Goal: Task Accomplishment & Management: Use online tool/utility

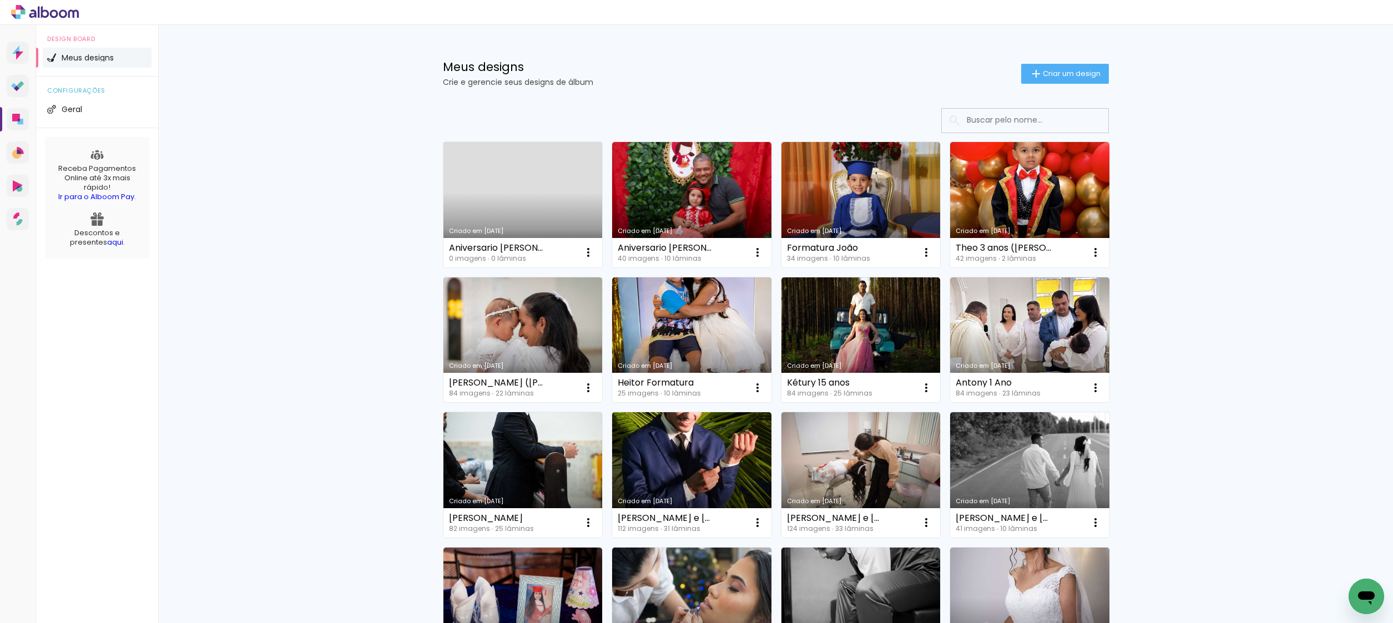
click at [523, 215] on link "Criado em [DATE]" at bounding box center [522, 204] width 159 height 125
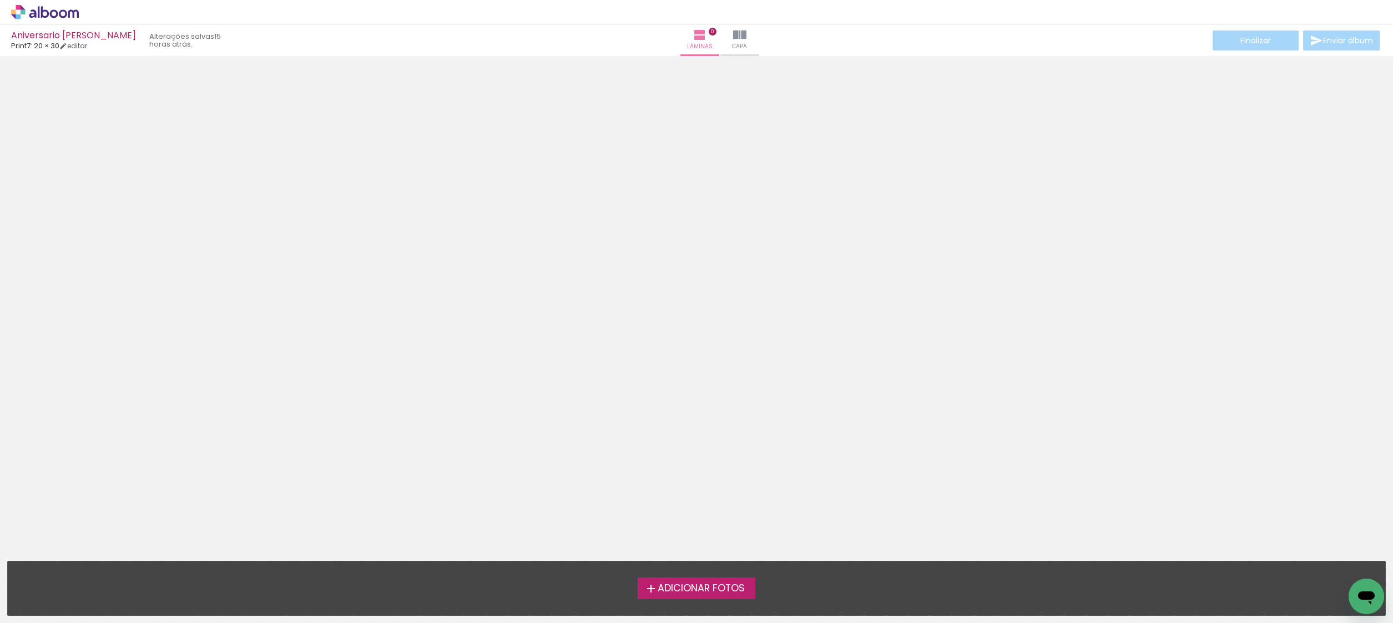
click at [687, 590] on span "Adicionar Fotos" at bounding box center [700, 589] width 87 height 10
click at [0, 0] on input "file" at bounding box center [0, 0] width 0 height 0
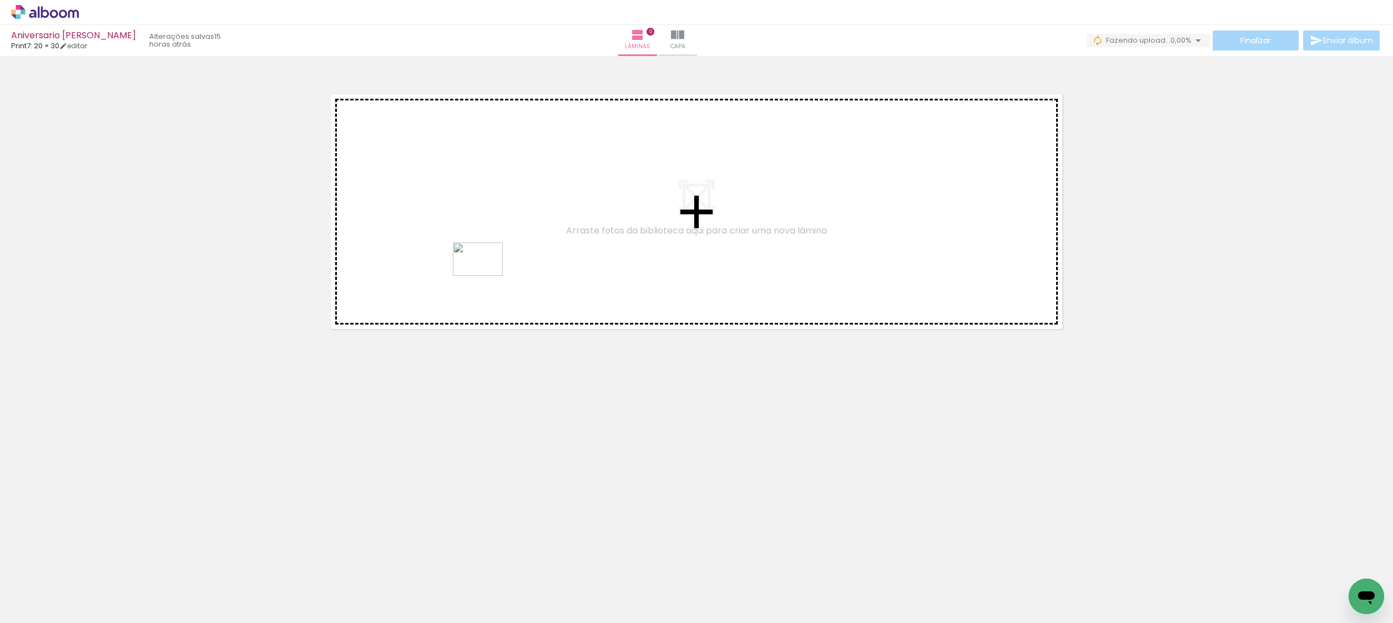
drag, startPoint x: 294, startPoint y: 564, endPoint x: 485, endPoint y: 276, distance: 345.7
click at [485, 276] on quentale-workspace at bounding box center [696, 311] width 1393 height 623
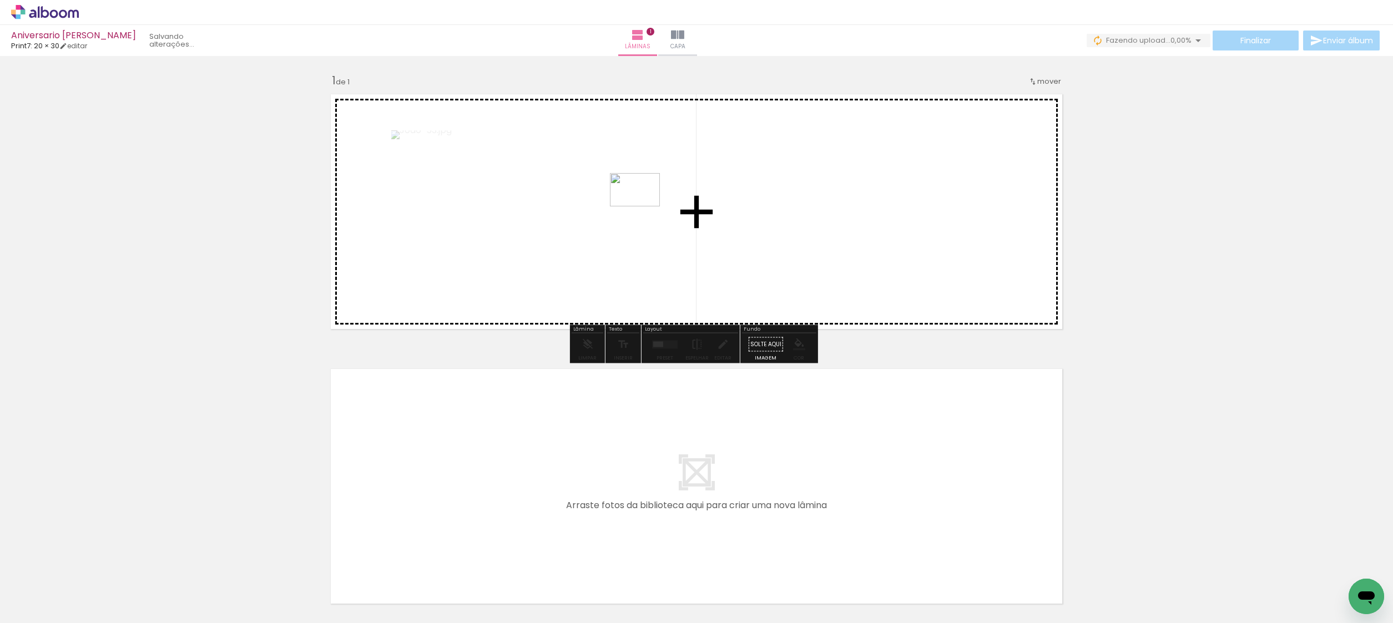
drag, startPoint x: 371, startPoint y: 579, endPoint x: 643, endPoint y: 206, distance: 461.3
click at [643, 206] on quentale-workspace at bounding box center [696, 311] width 1393 height 623
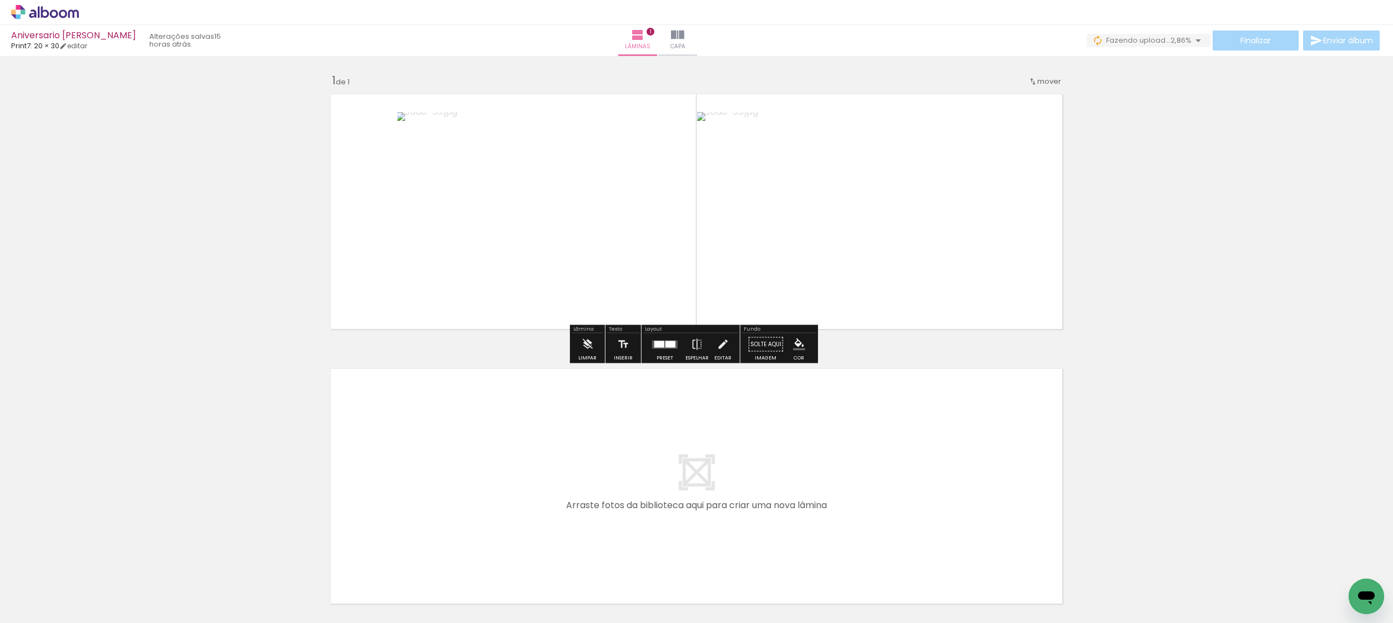
drag, startPoint x: 123, startPoint y: 575, endPoint x: 517, endPoint y: 371, distance: 443.7
click at [517, 371] on quentale-workspace at bounding box center [696, 311] width 1393 height 623
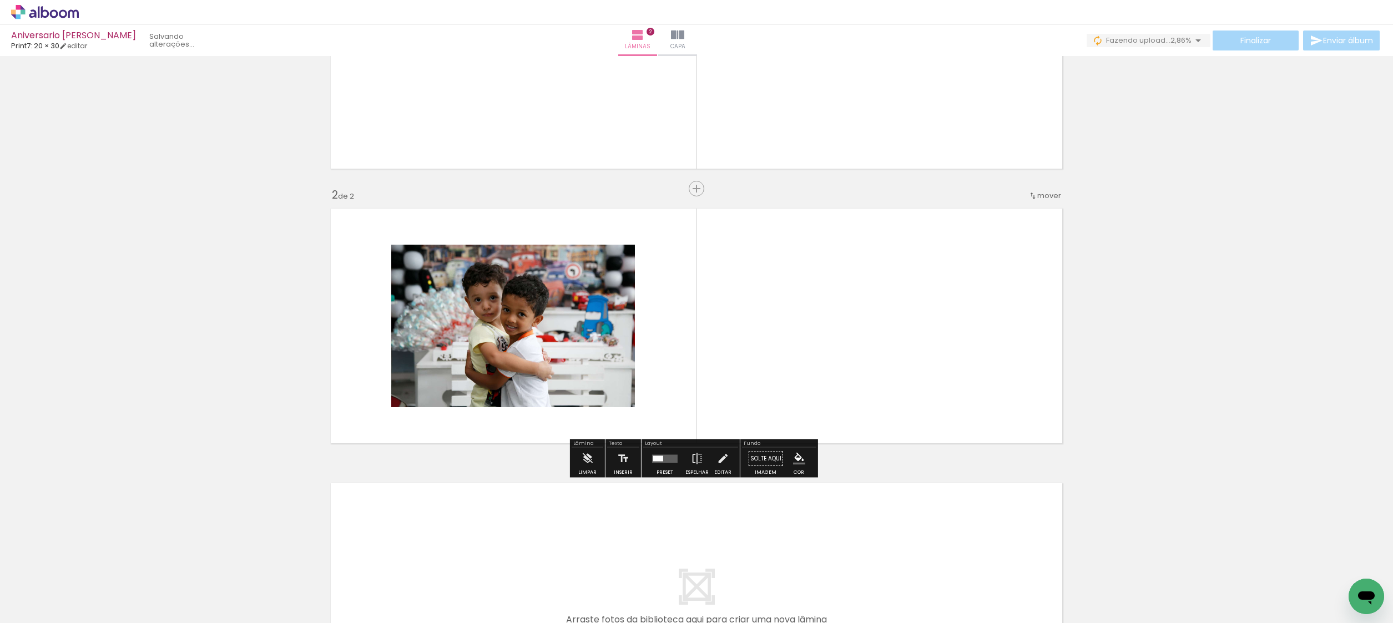
scroll to position [181, 0]
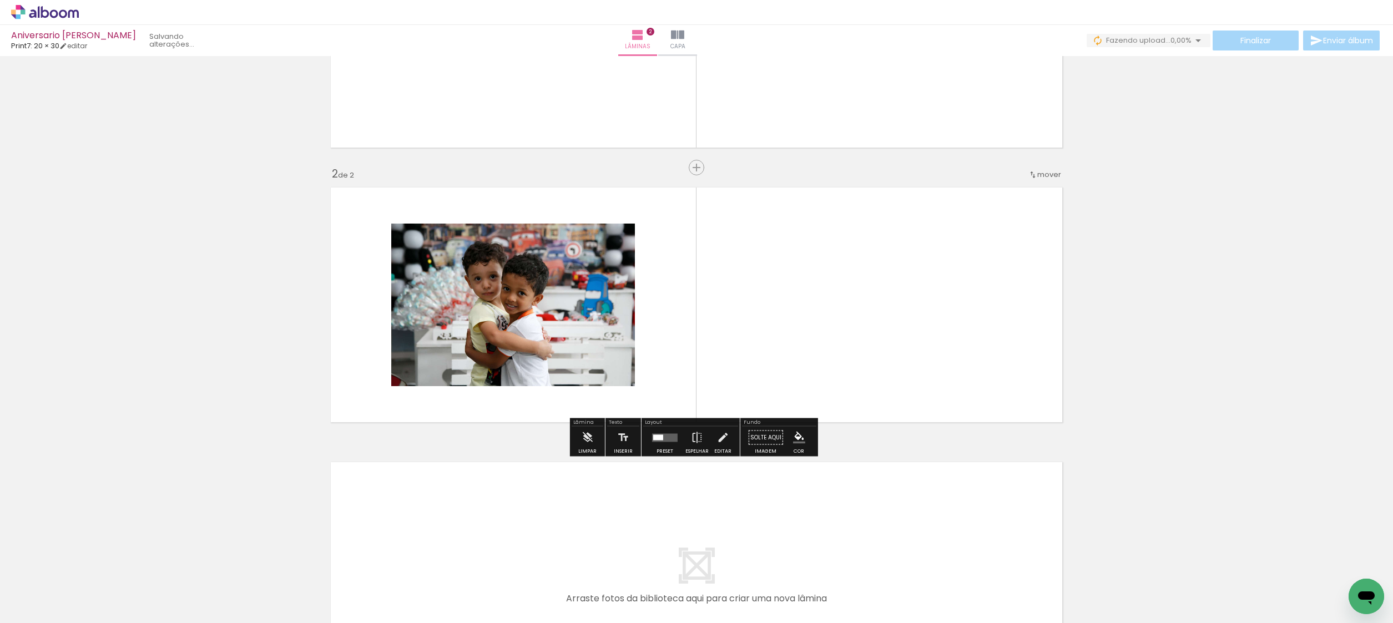
drag, startPoint x: 343, startPoint y: 460, endPoint x: 550, endPoint y: 308, distance: 256.3
click at [549, 308] on div "Inserir lâmina 1 de 2 Inserir lâmina 2 de 2" at bounding box center [696, 291] width 1393 height 824
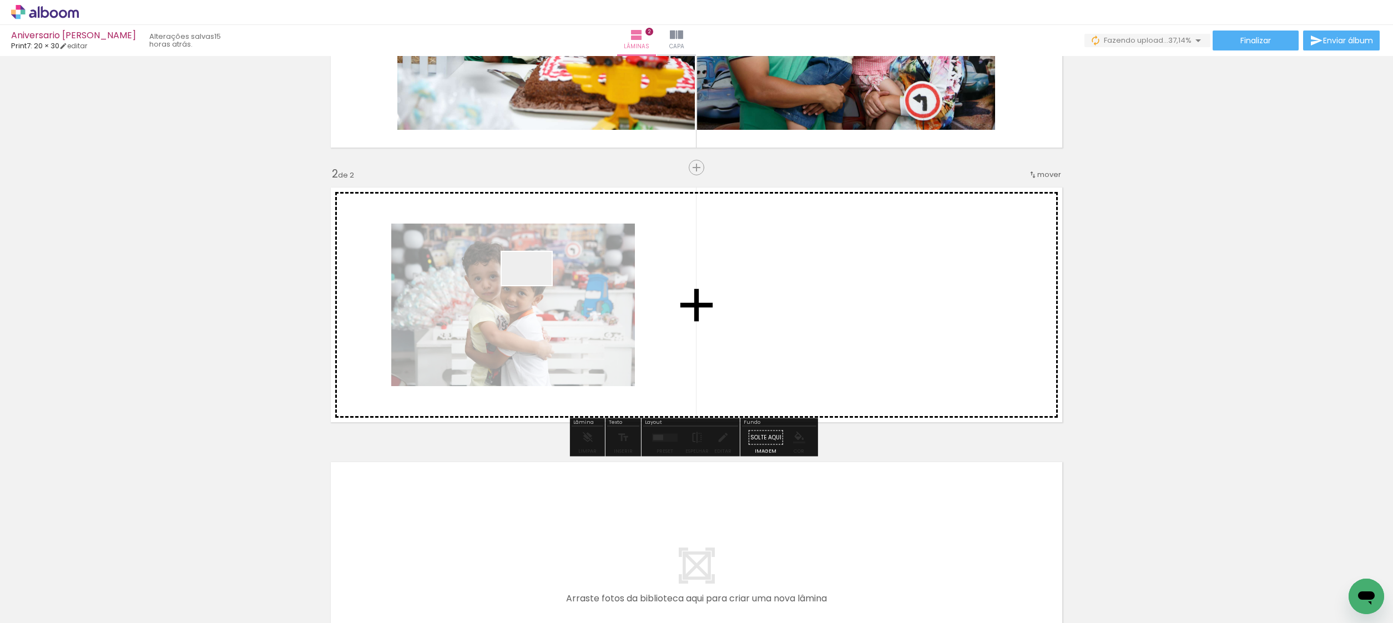
drag, startPoint x: 187, startPoint y: 571, endPoint x: 548, endPoint y: 276, distance: 466.4
click at [548, 276] on quentale-workspace at bounding box center [696, 311] width 1393 height 623
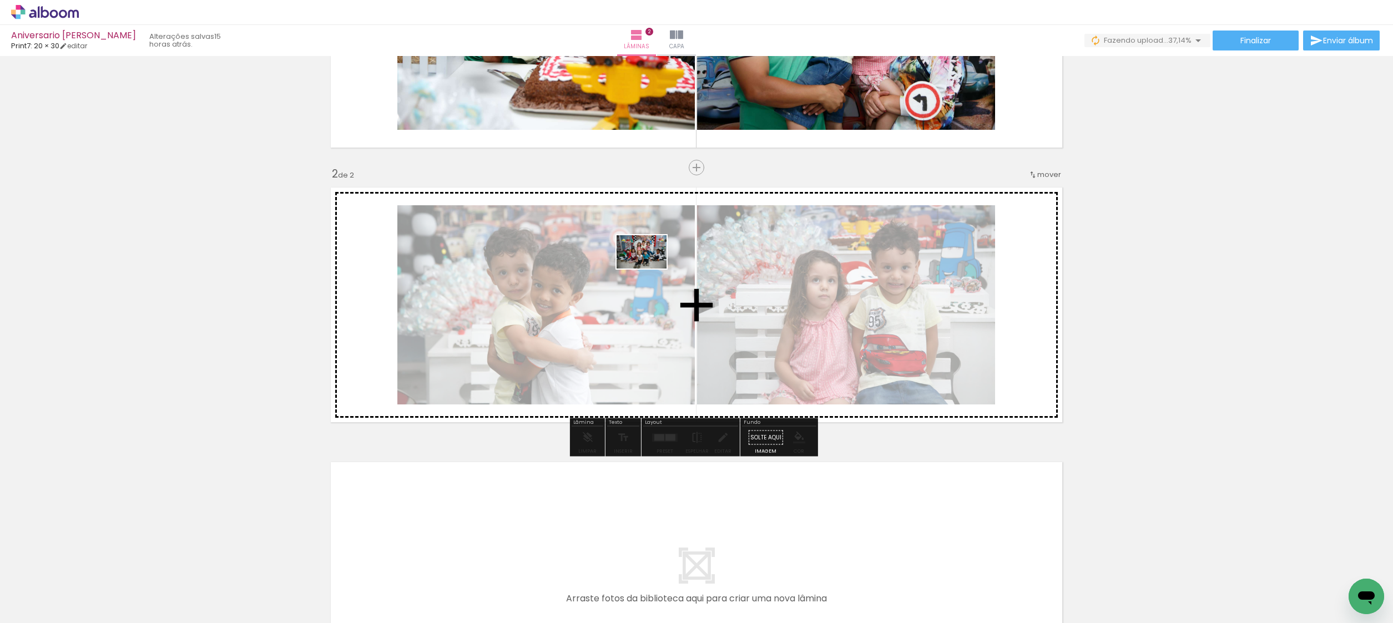
drag, startPoint x: 262, startPoint y: 569, endPoint x: 652, endPoint y: 267, distance: 493.2
click at [652, 267] on quentale-workspace at bounding box center [696, 311] width 1393 height 623
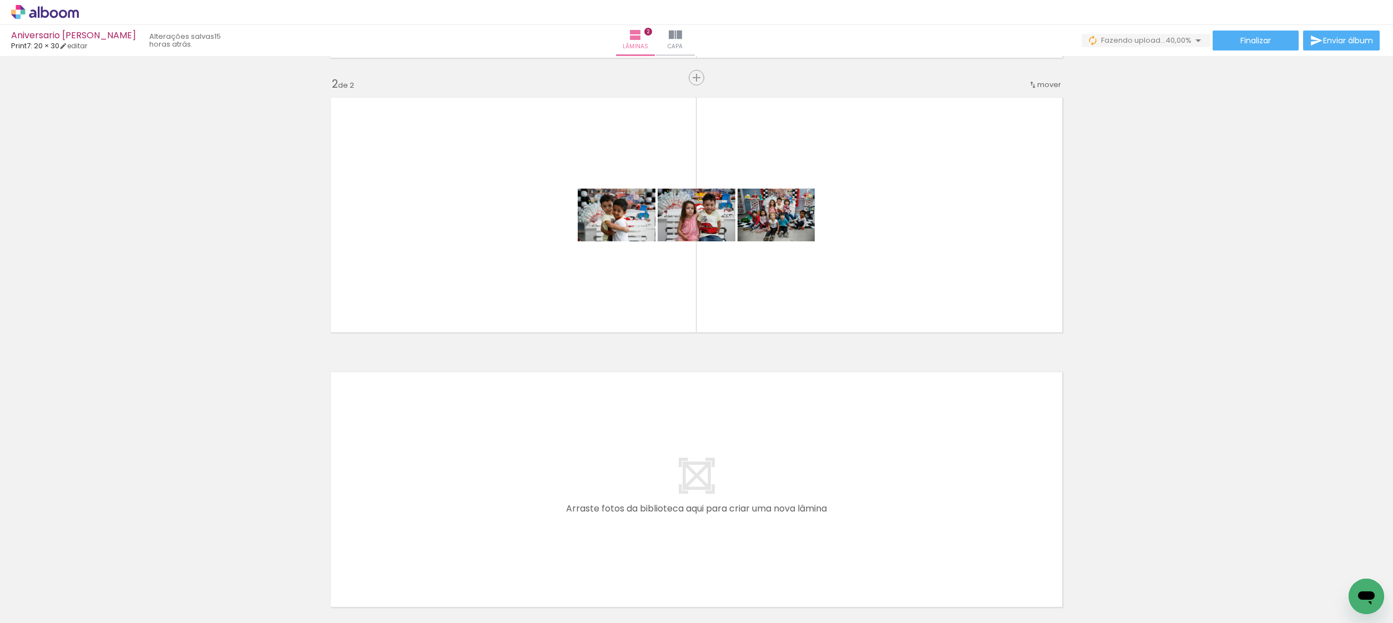
scroll to position [270, 0]
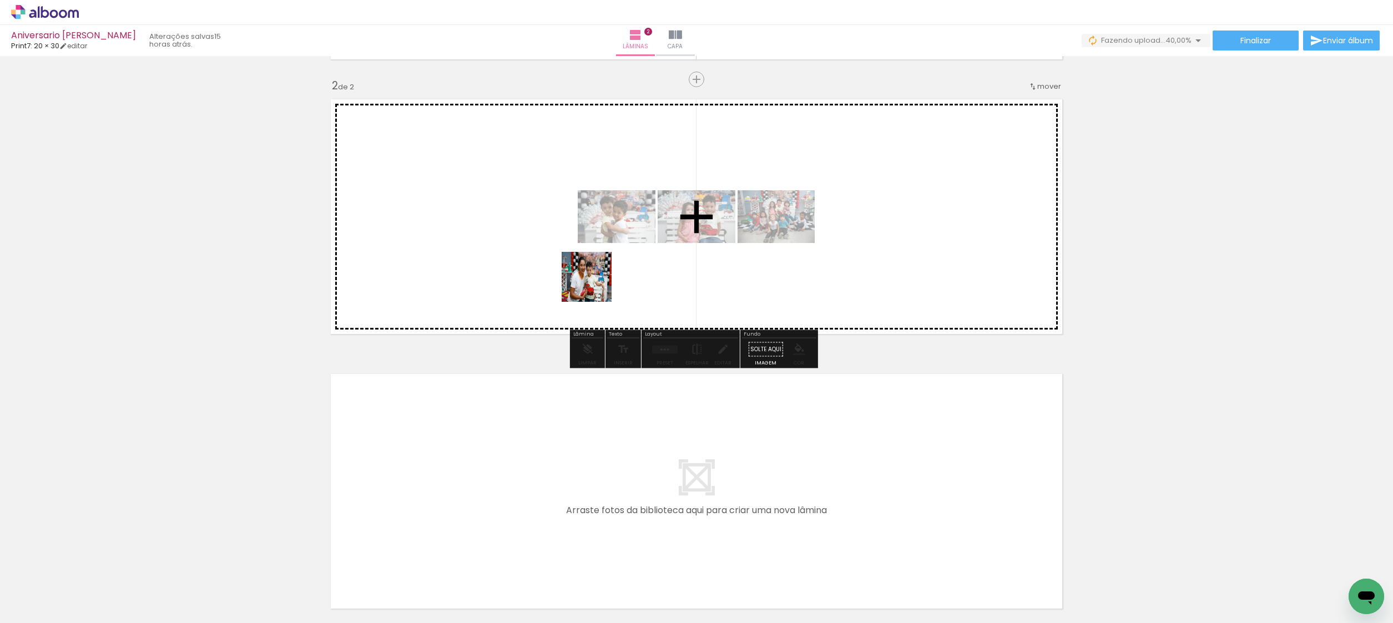
drag, startPoint x: 490, startPoint y: 580, endPoint x: 614, endPoint y: 248, distance: 354.6
click at [614, 248] on quentale-workspace at bounding box center [696, 311] width 1393 height 623
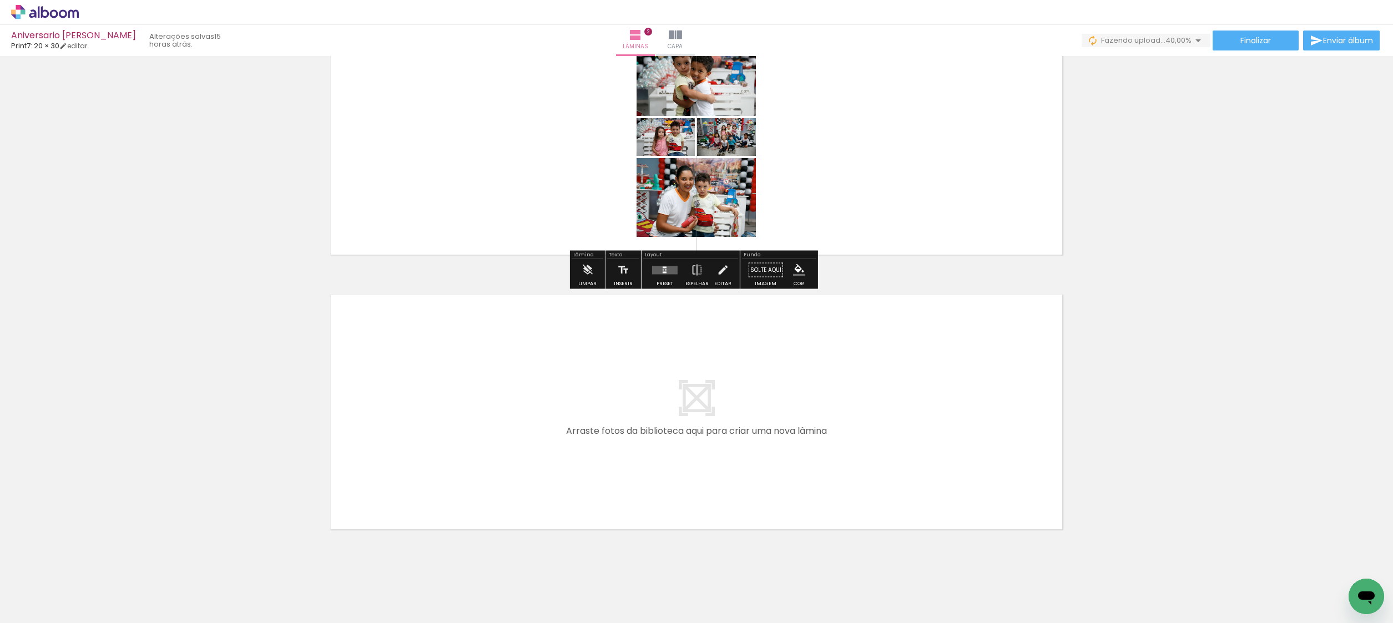
scroll to position [353, 0]
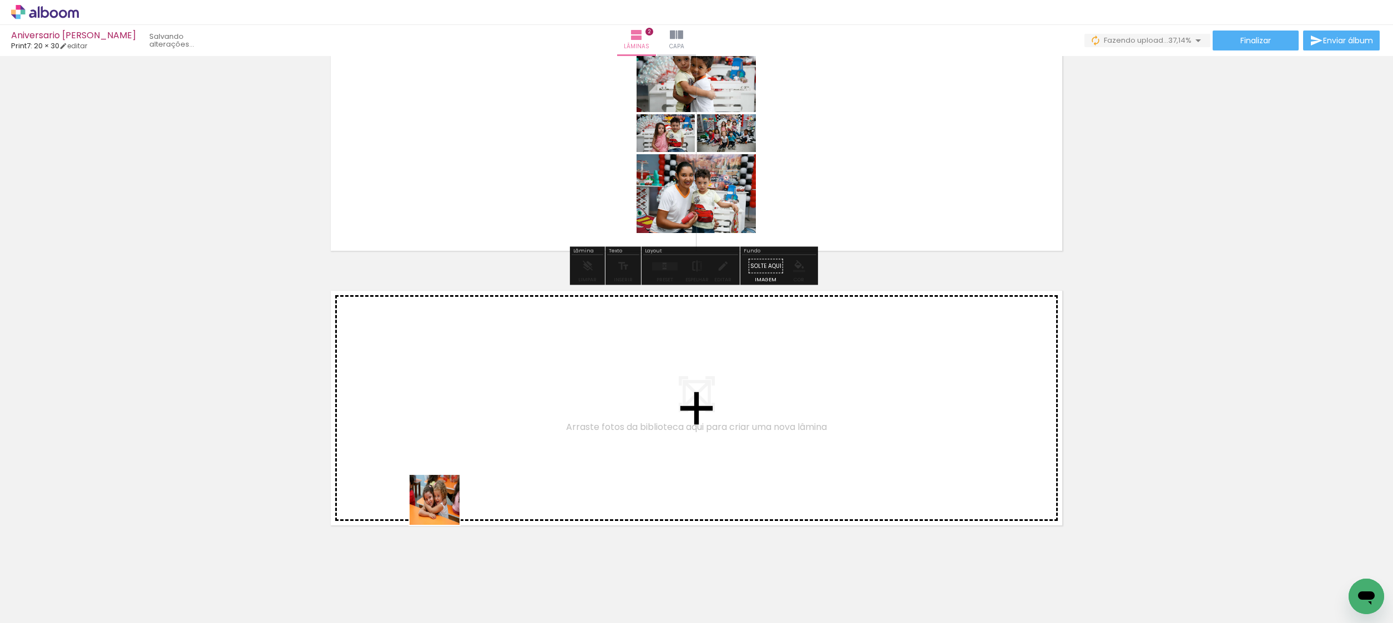
drag, startPoint x: 435, startPoint y: 575, endPoint x: 454, endPoint y: 442, distance: 134.0
click at [454, 442] on quentale-workspace at bounding box center [696, 311] width 1393 height 623
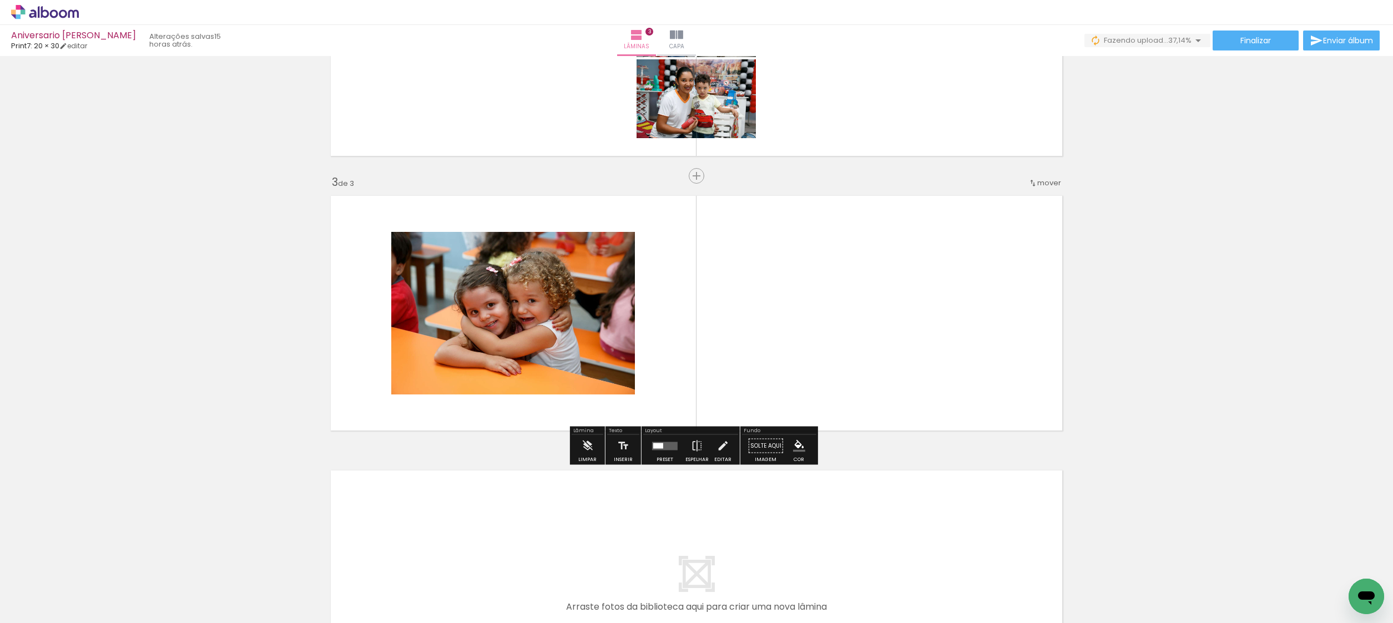
scroll to position [456, 0]
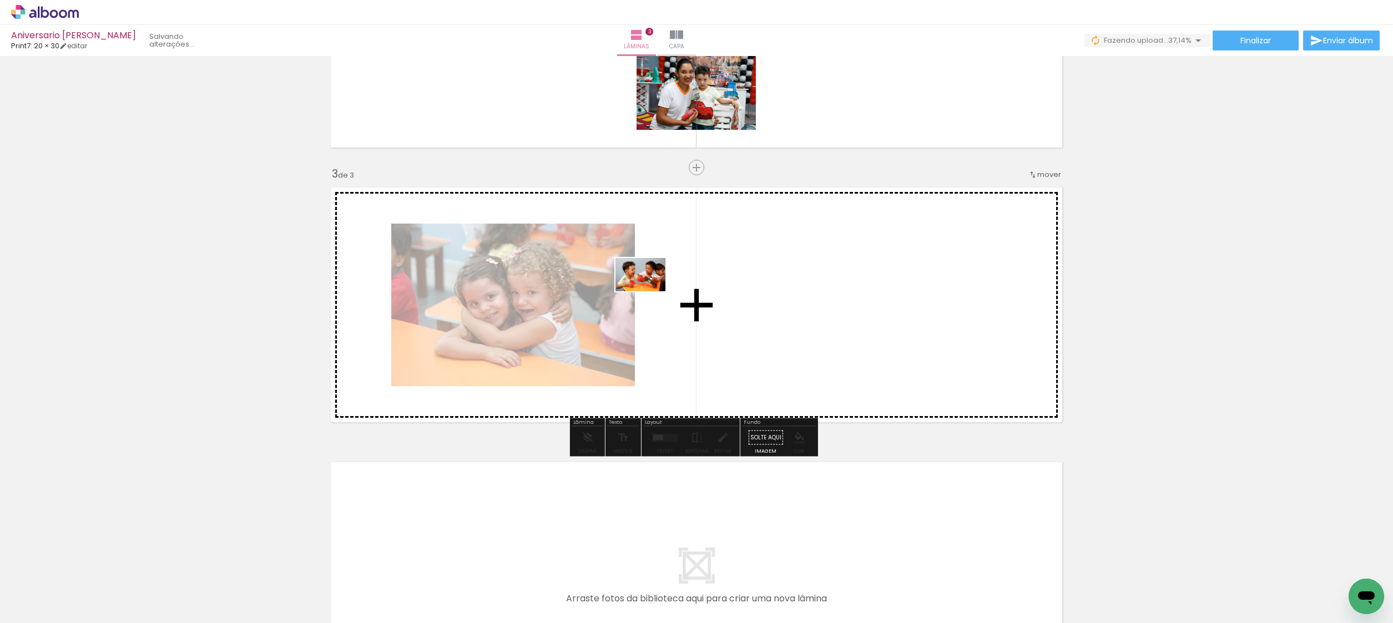
drag, startPoint x: 635, startPoint y: 596, endPoint x: 654, endPoint y: 286, distance: 310.7
click at [654, 286] on quentale-workspace at bounding box center [696, 311] width 1393 height 623
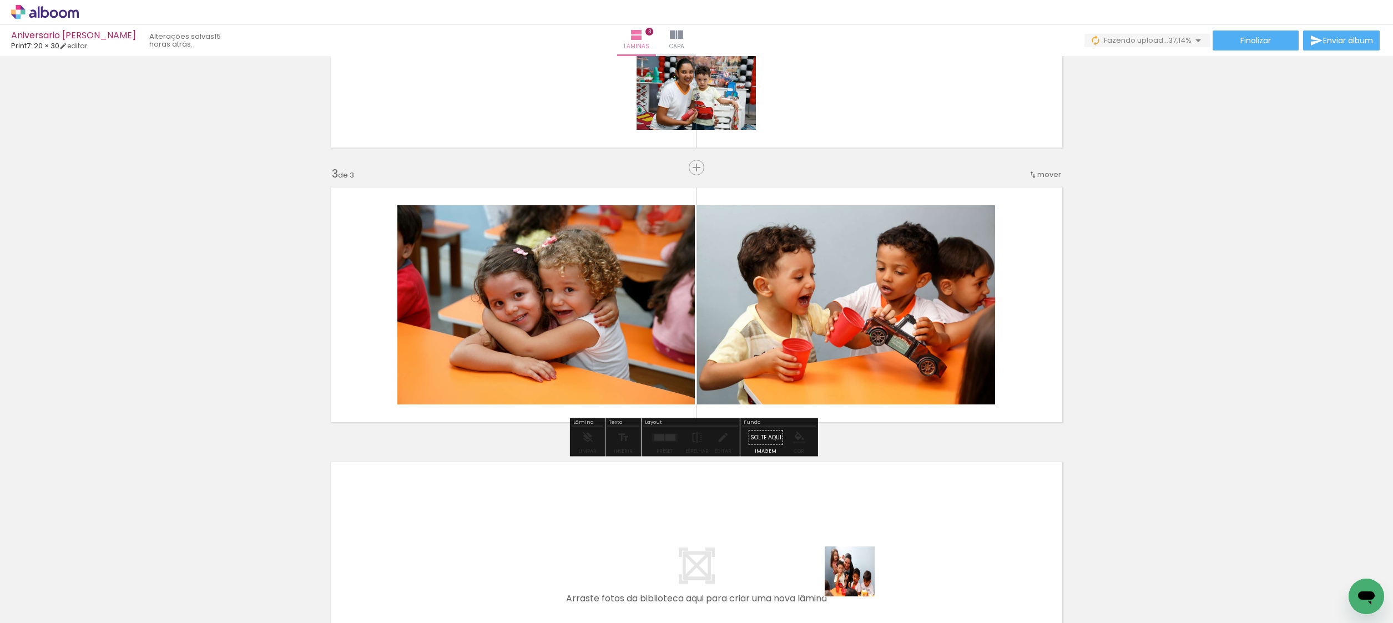
drag, startPoint x: 858, startPoint y: 580, endPoint x: 836, endPoint y: 361, distance: 220.3
click at [836, 361] on quentale-workspace at bounding box center [696, 311] width 1393 height 623
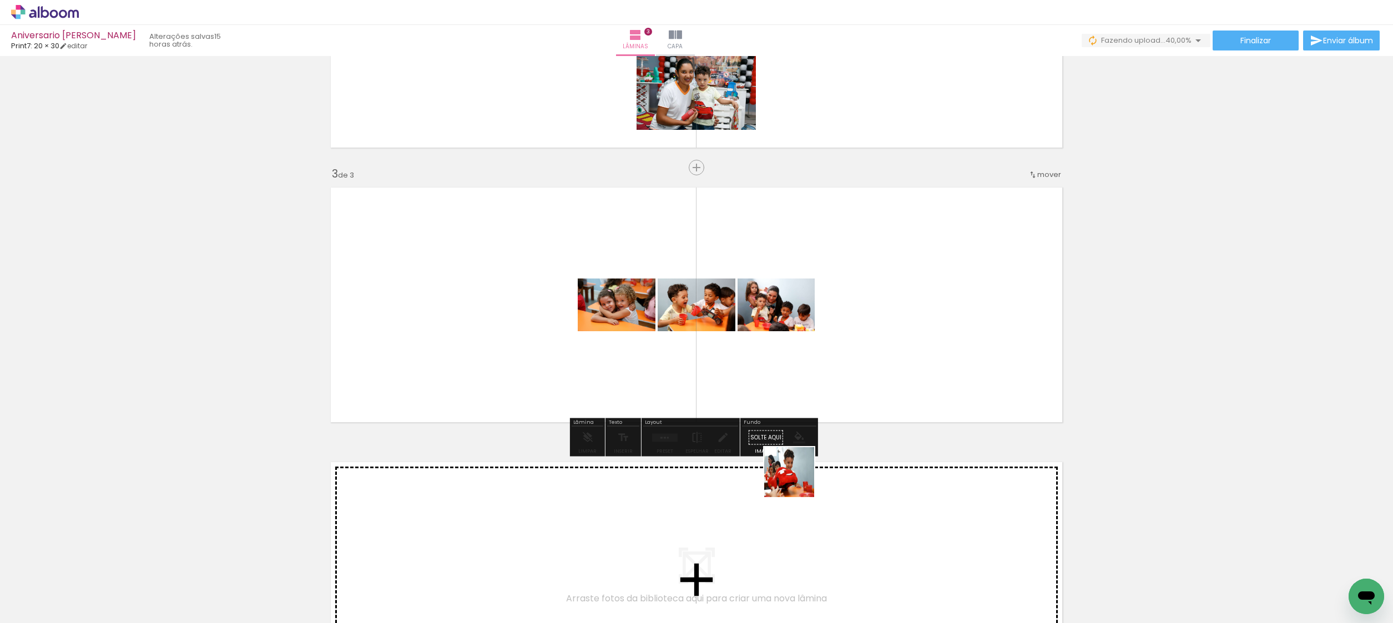
drag, startPoint x: 733, startPoint y: 580, endPoint x: 860, endPoint y: 312, distance: 297.1
click at [860, 312] on quentale-workspace at bounding box center [696, 311] width 1393 height 623
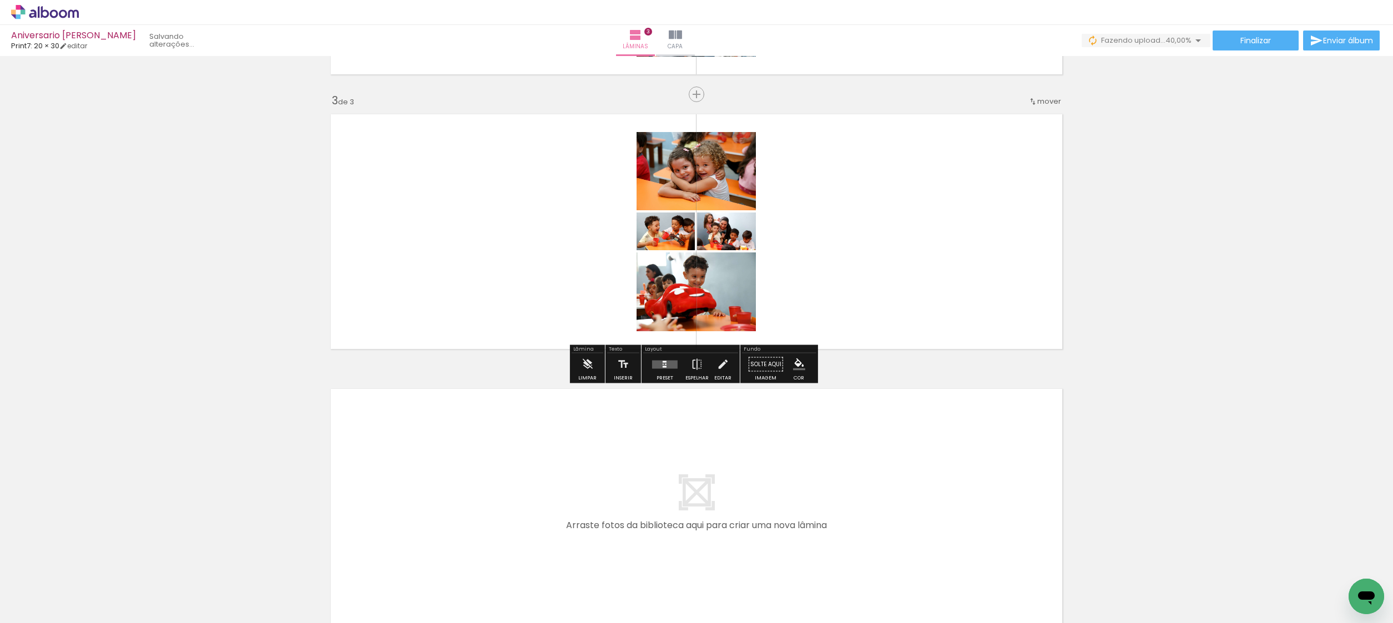
scroll to position [644, 0]
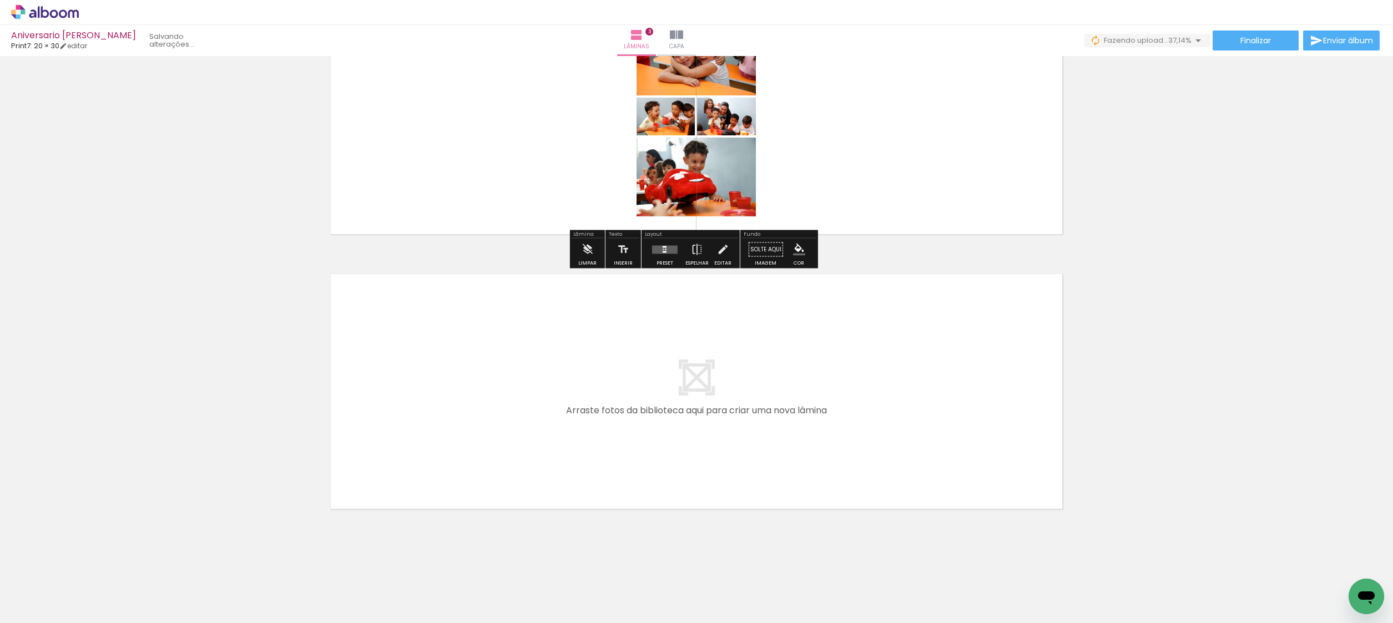
drag, startPoint x: 548, startPoint y: 588, endPoint x: 573, endPoint y: 438, distance: 151.9
click at [573, 438] on quentale-workspace at bounding box center [696, 311] width 1393 height 623
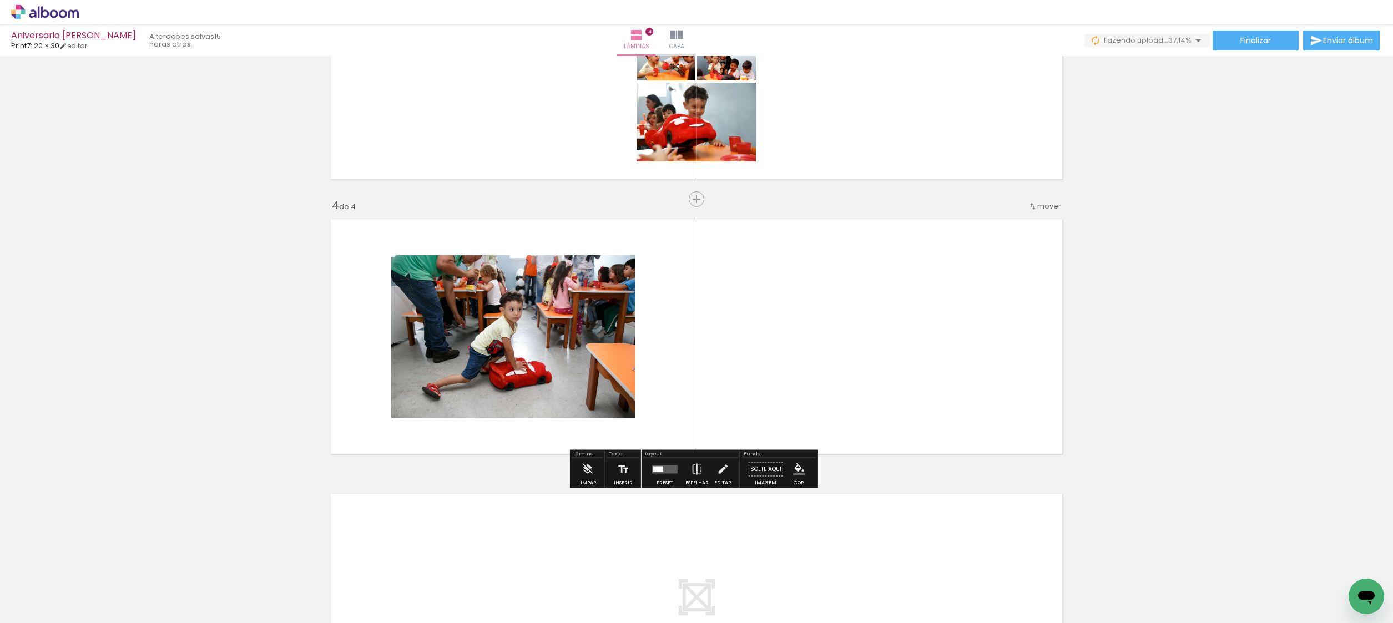
scroll to position [731, 0]
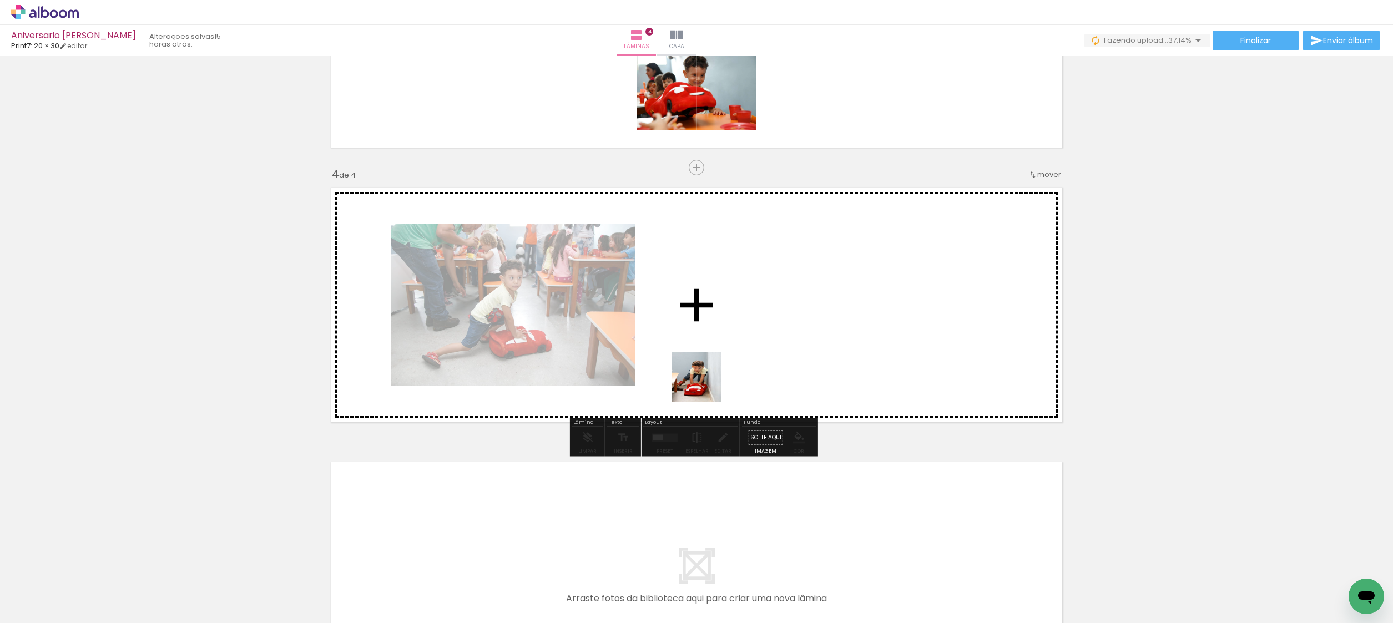
drag, startPoint x: 660, startPoint y: 594, endPoint x: 722, endPoint y: 302, distance: 298.4
click at [722, 302] on quentale-workspace at bounding box center [696, 311] width 1393 height 623
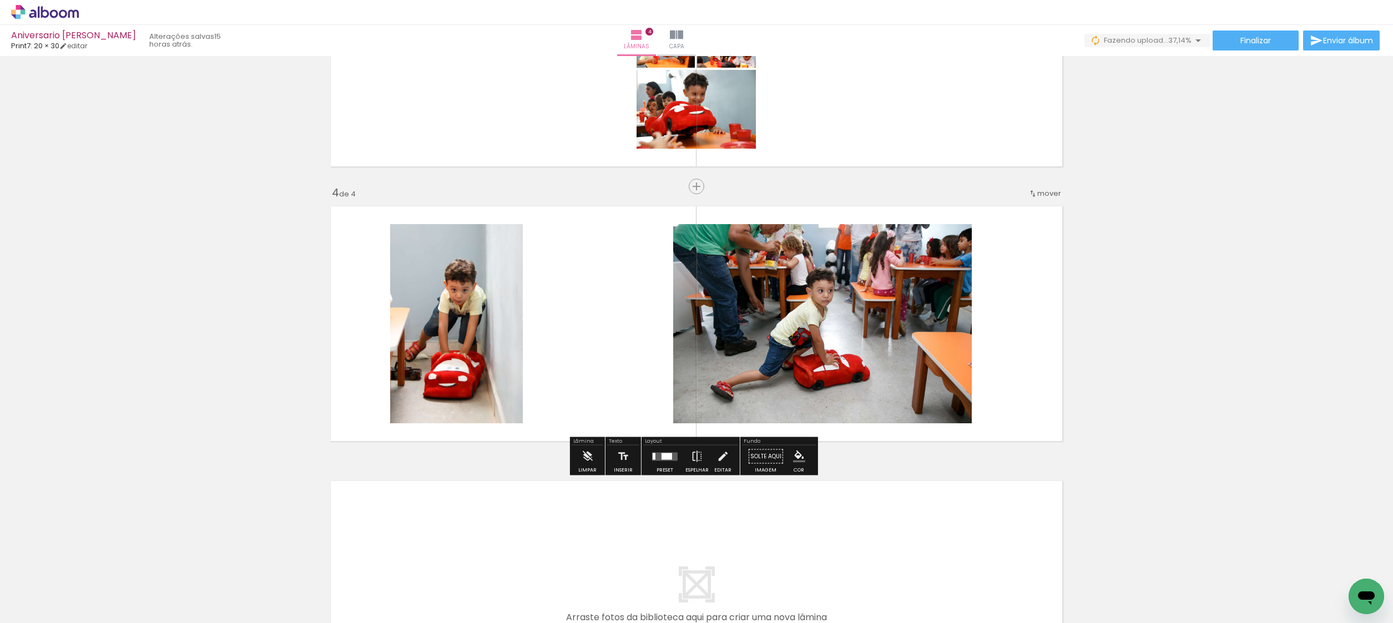
scroll to position [490, 0]
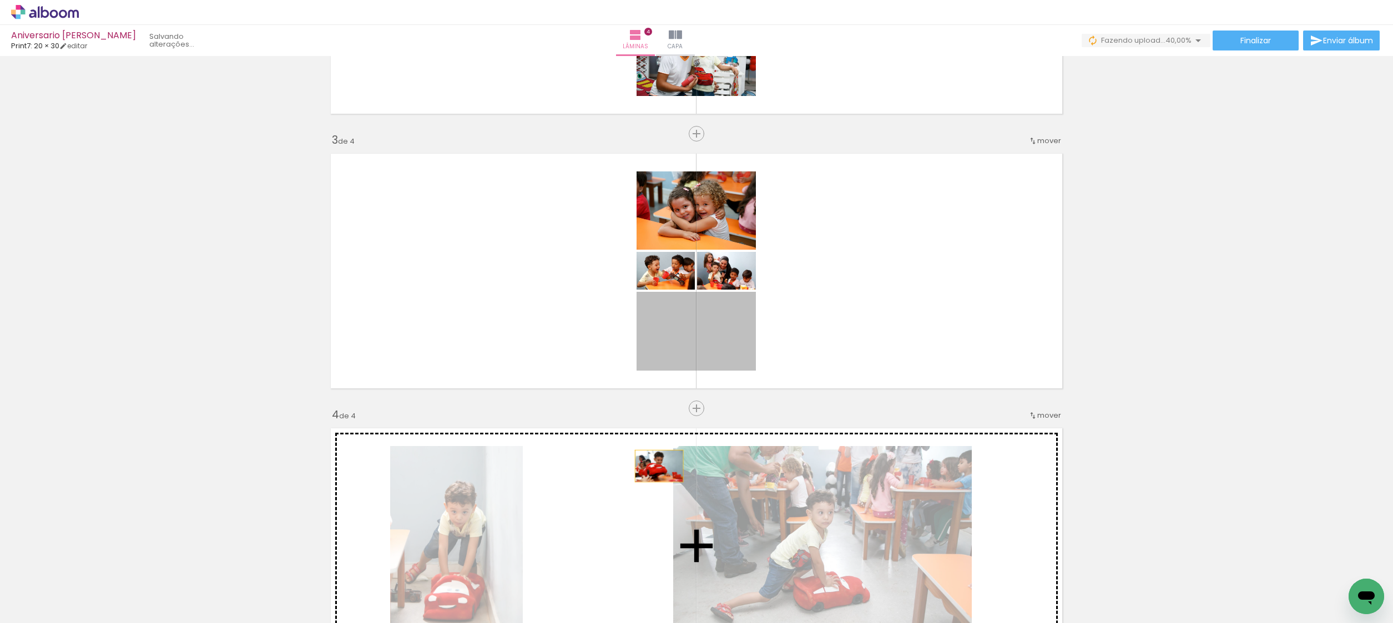
drag, startPoint x: 721, startPoint y: 324, endPoint x: 651, endPoint y: 465, distance: 157.1
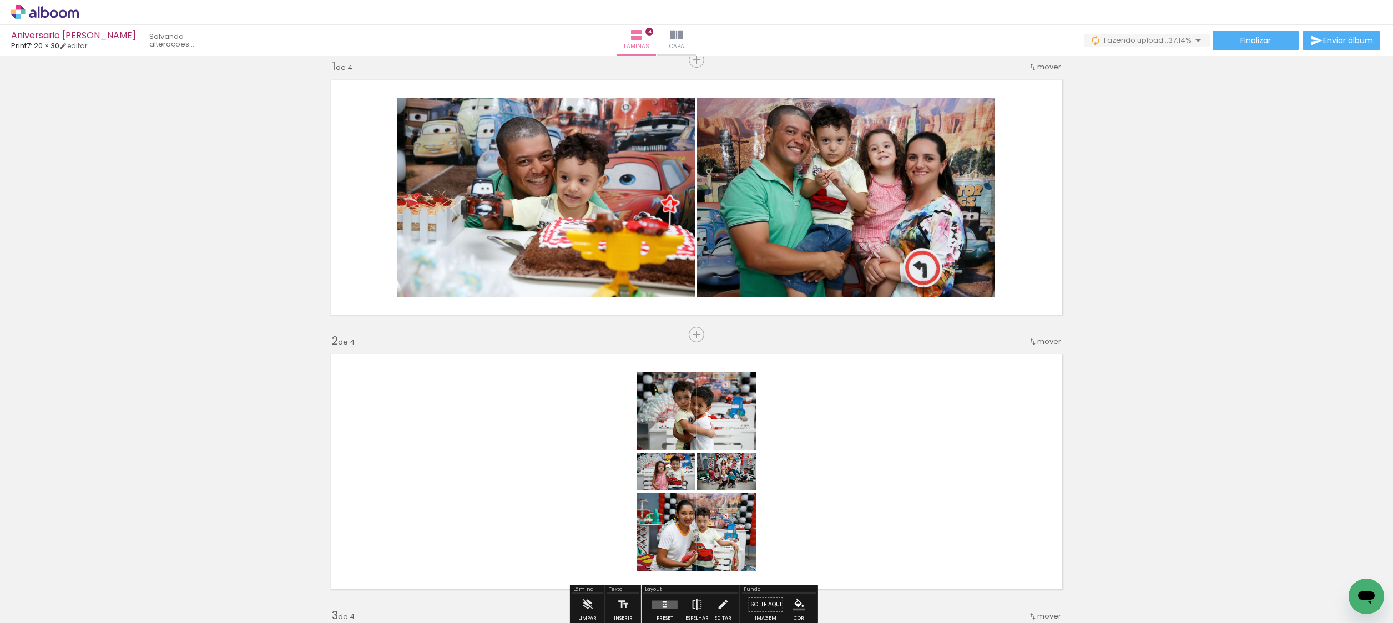
scroll to position [14, 0]
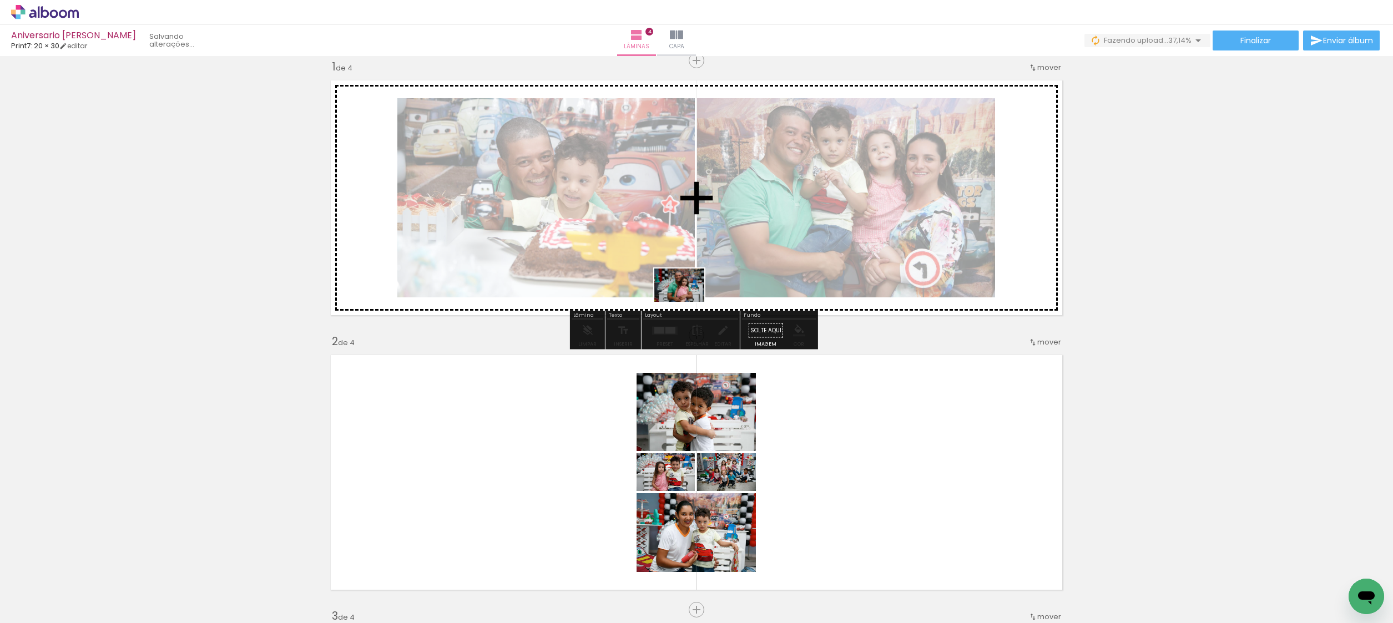
drag, startPoint x: 797, startPoint y: 571, endPoint x: 687, endPoint y: 302, distance: 290.9
click at [687, 302] on quentale-workspace at bounding box center [696, 311] width 1393 height 623
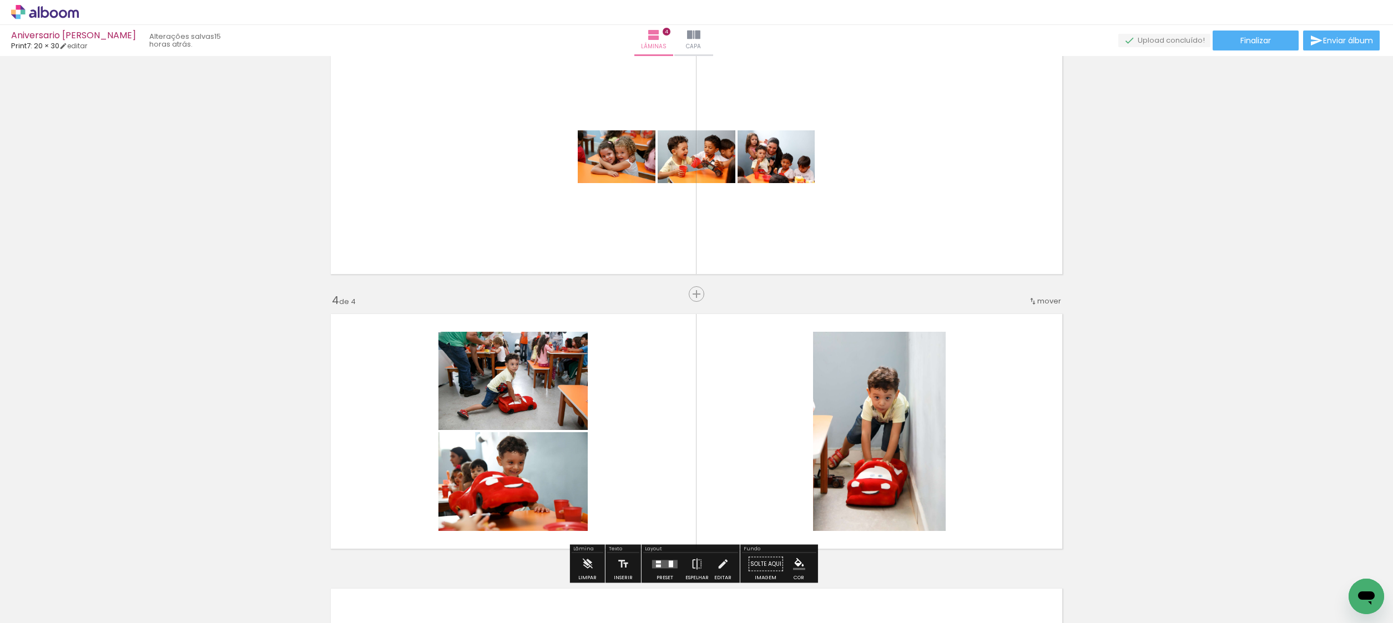
scroll to position [833, 0]
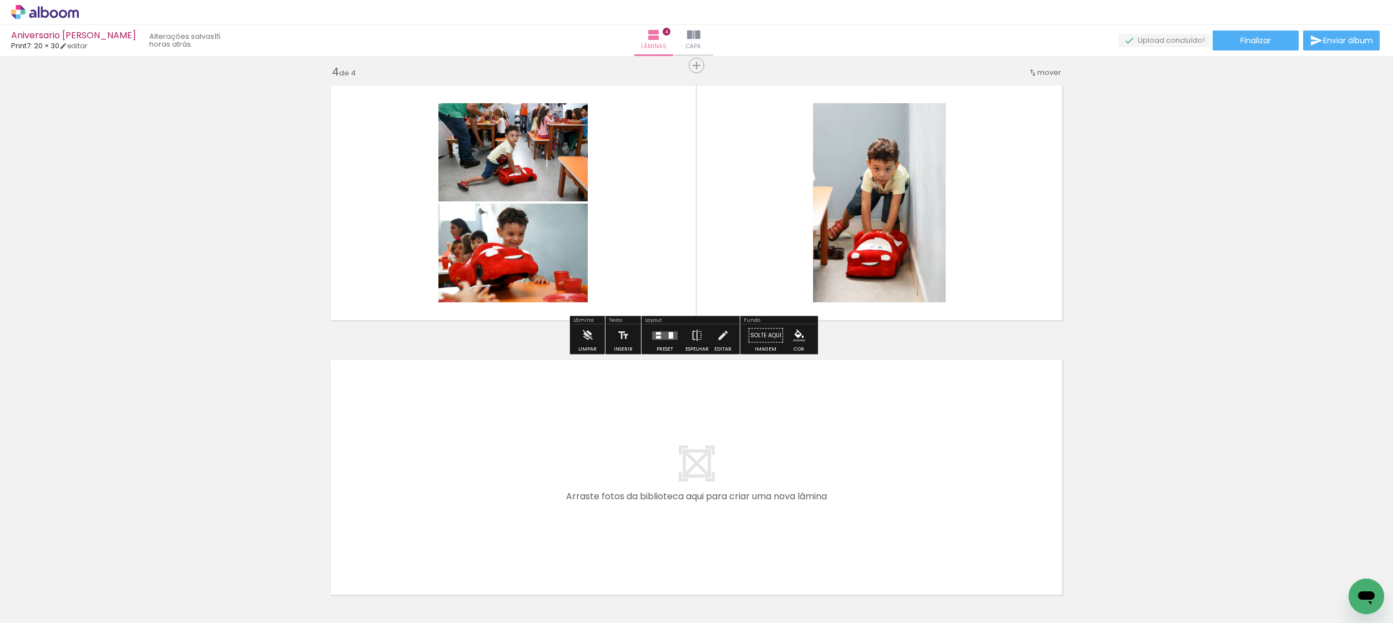
drag, startPoint x: 895, startPoint y: 575, endPoint x: 831, endPoint y: 519, distance: 84.9
click at [831, 519] on quentale-workspace at bounding box center [696, 311] width 1393 height 623
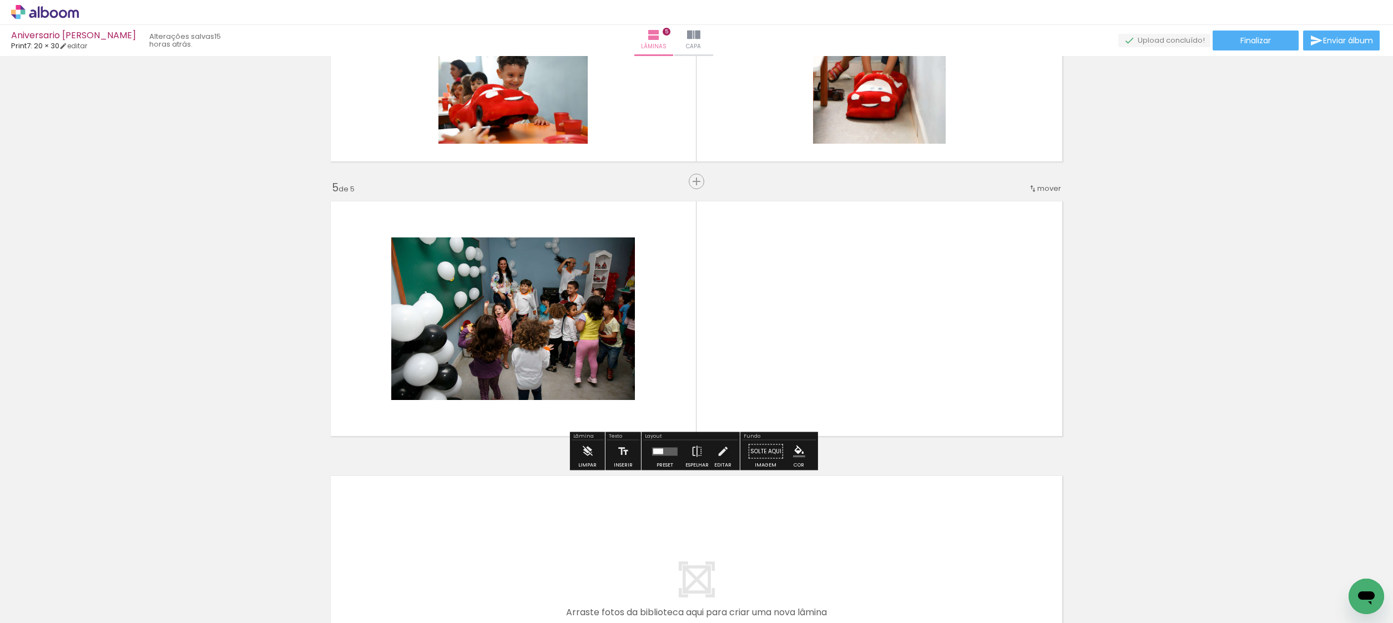
scroll to position [1005, 0]
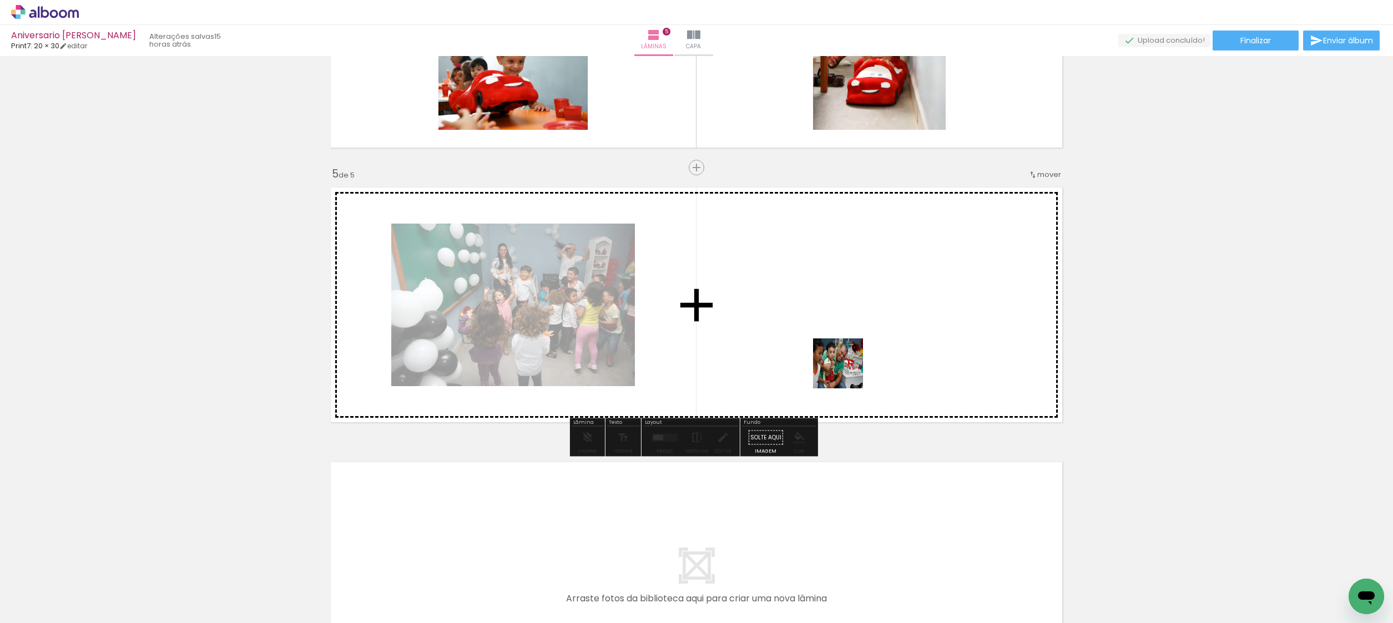
click at [844, 367] on quentale-workspace at bounding box center [696, 311] width 1393 height 623
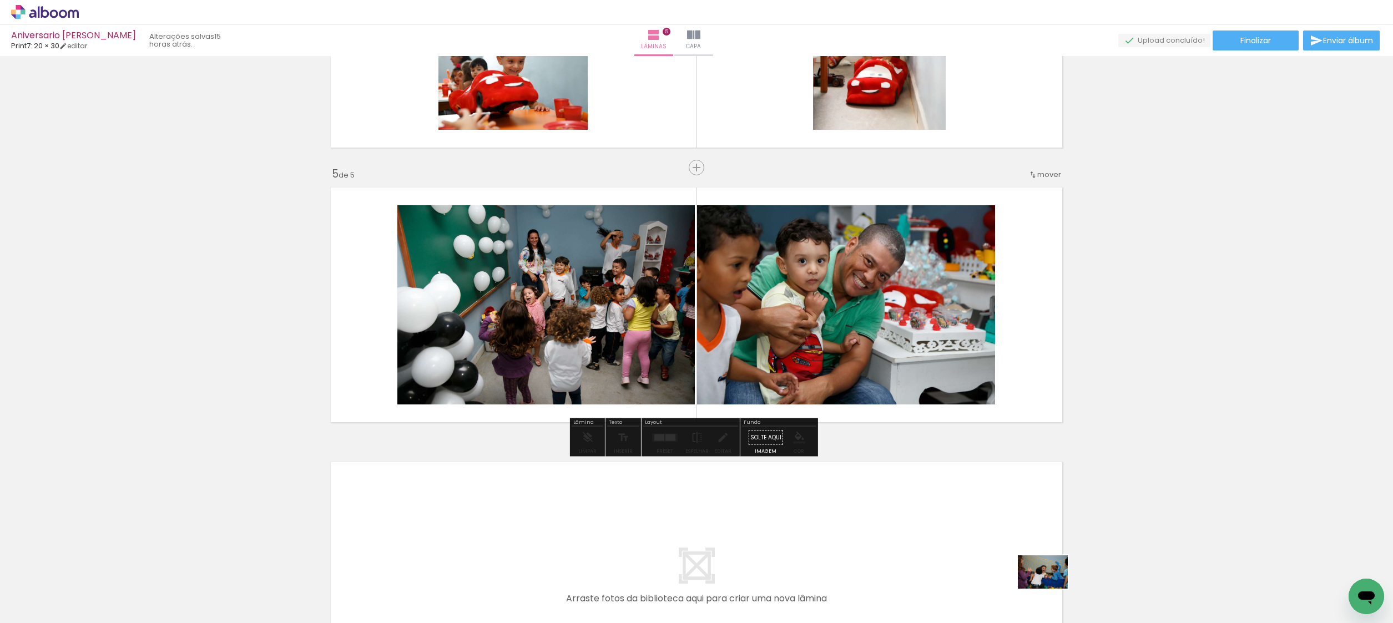
drag, startPoint x: 1028, startPoint y: 586, endPoint x: 1051, endPoint y: 592, distance: 24.1
click at [1051, 592] on div at bounding box center [1043, 586] width 55 height 37
drag, startPoint x: 1047, startPoint y: 578, endPoint x: 988, endPoint y: 510, distance: 90.0
click at [988, 510] on quentale-workspace at bounding box center [696, 311] width 1393 height 623
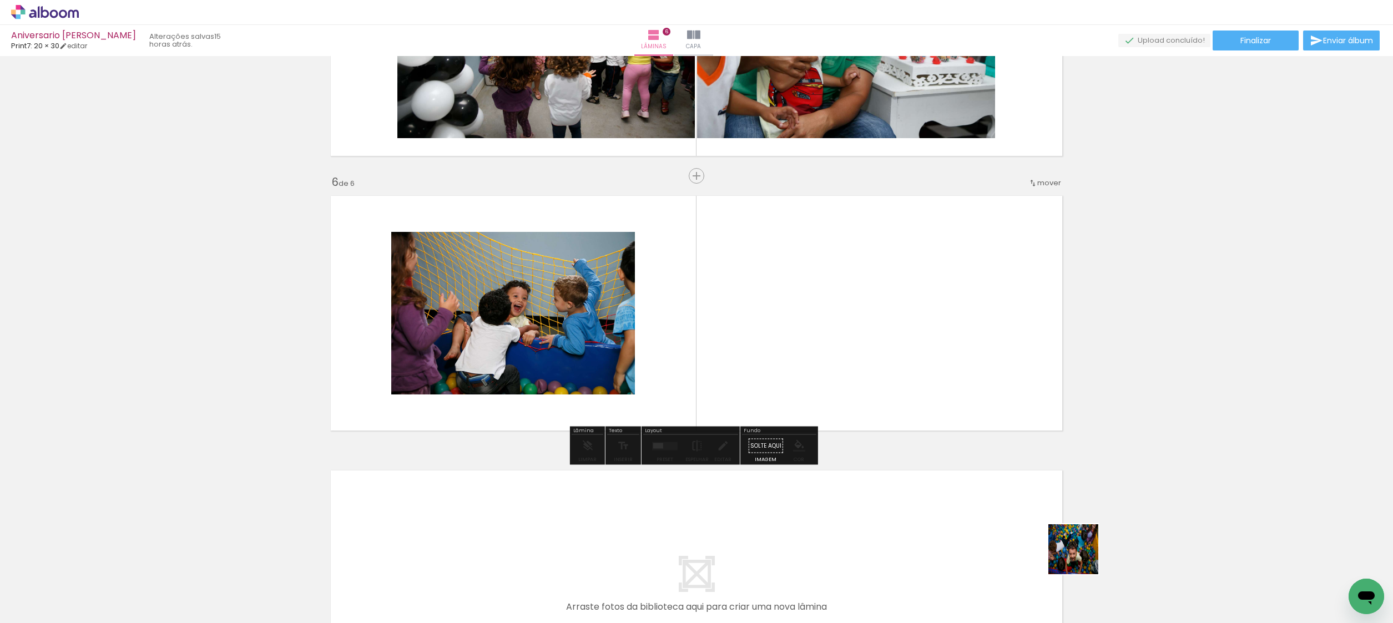
scroll to position [1280, 0]
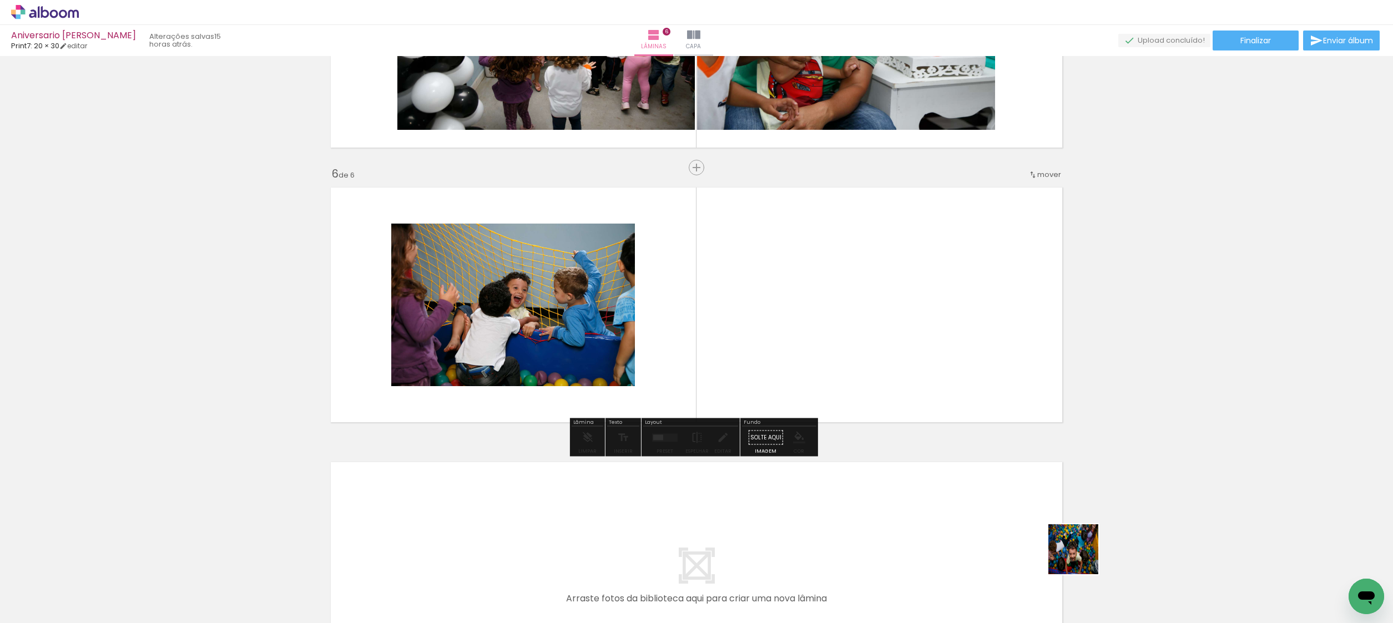
drag, startPoint x: 1102, startPoint y: 586, endPoint x: 893, endPoint y: 355, distance: 311.9
click at [893, 355] on quentale-workspace at bounding box center [696, 311] width 1393 height 623
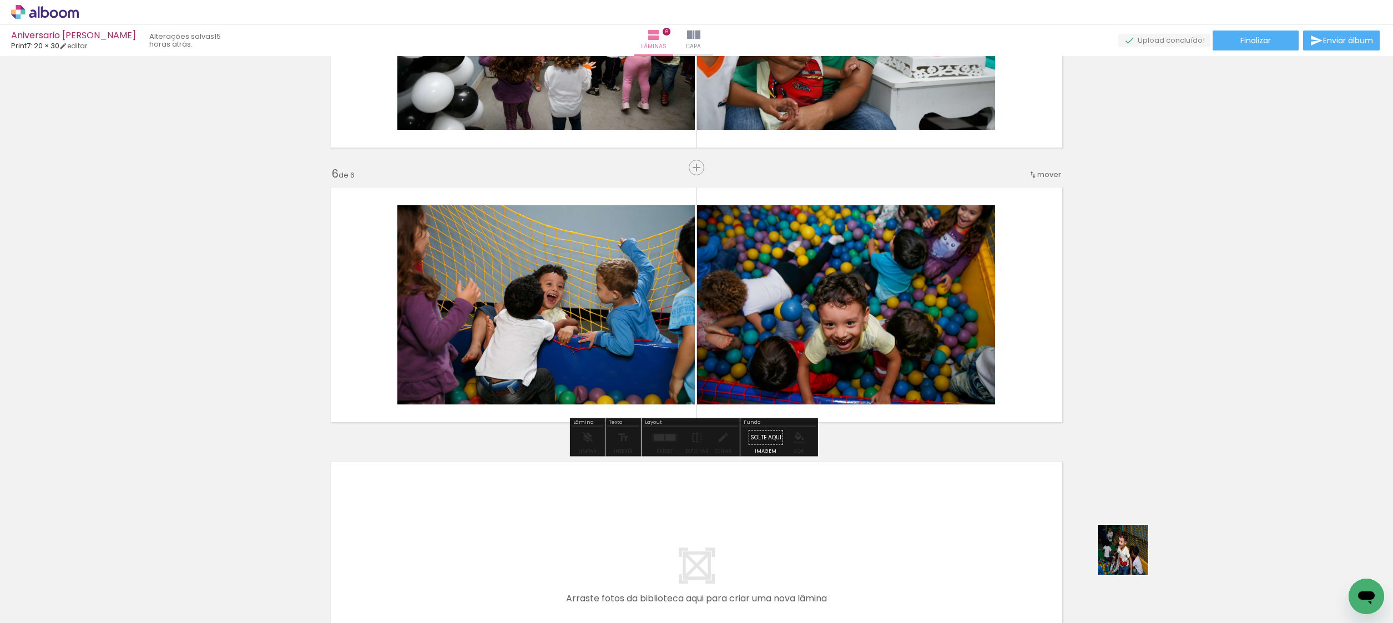
drag, startPoint x: 1140, startPoint y: 575, endPoint x: 951, endPoint y: 372, distance: 276.7
click at [953, 371] on quentale-workspace at bounding box center [696, 311] width 1393 height 623
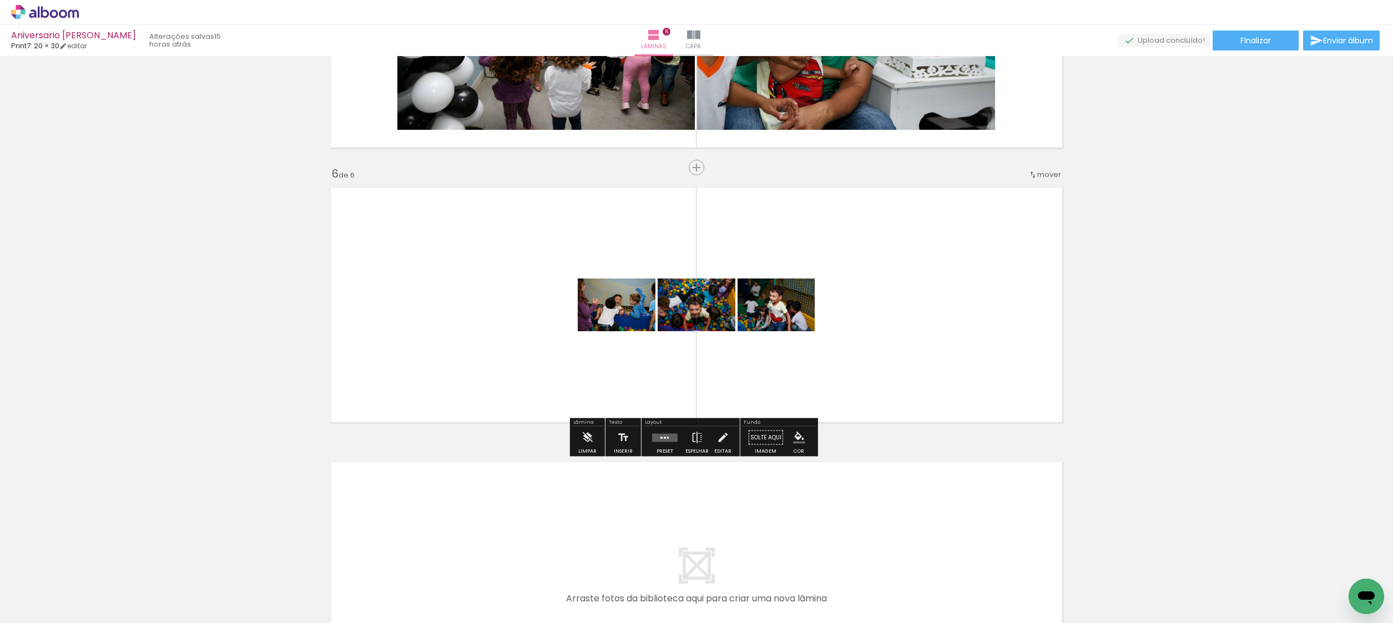
scroll to position [0, 373]
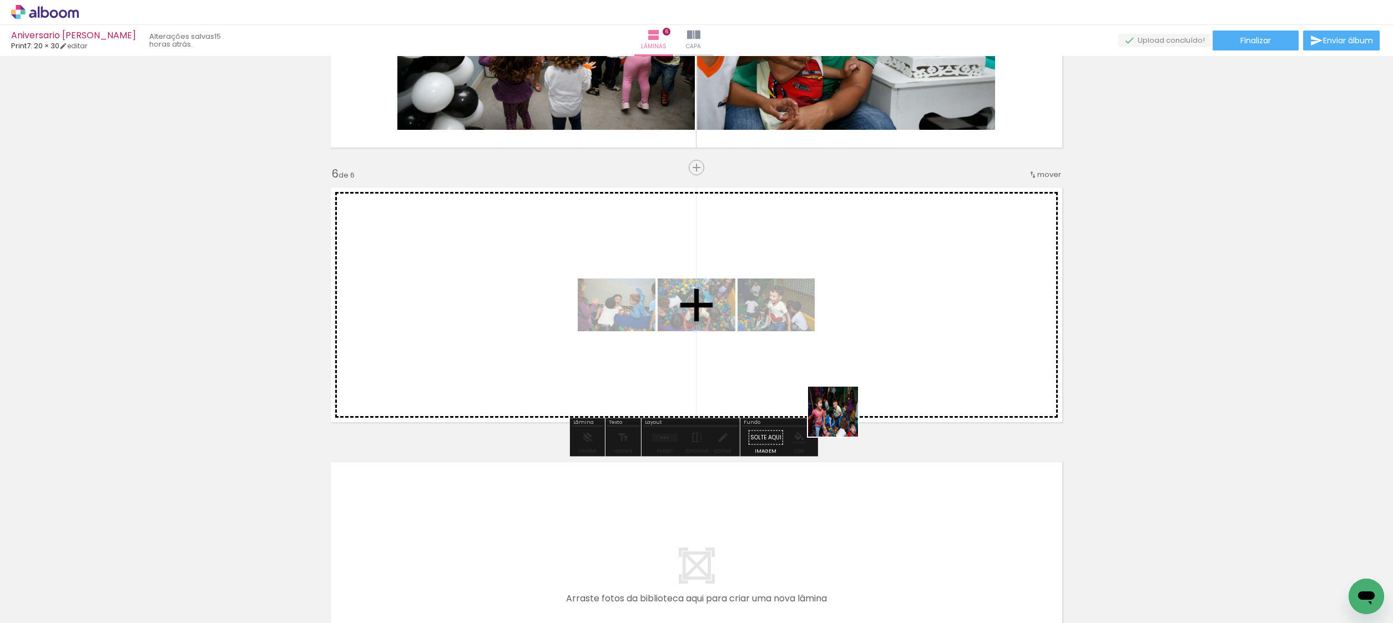
drag, startPoint x: 879, startPoint y: 559, endPoint x: 839, endPoint y: 363, distance: 200.4
click at [837, 363] on quentale-workspace at bounding box center [696, 311] width 1393 height 623
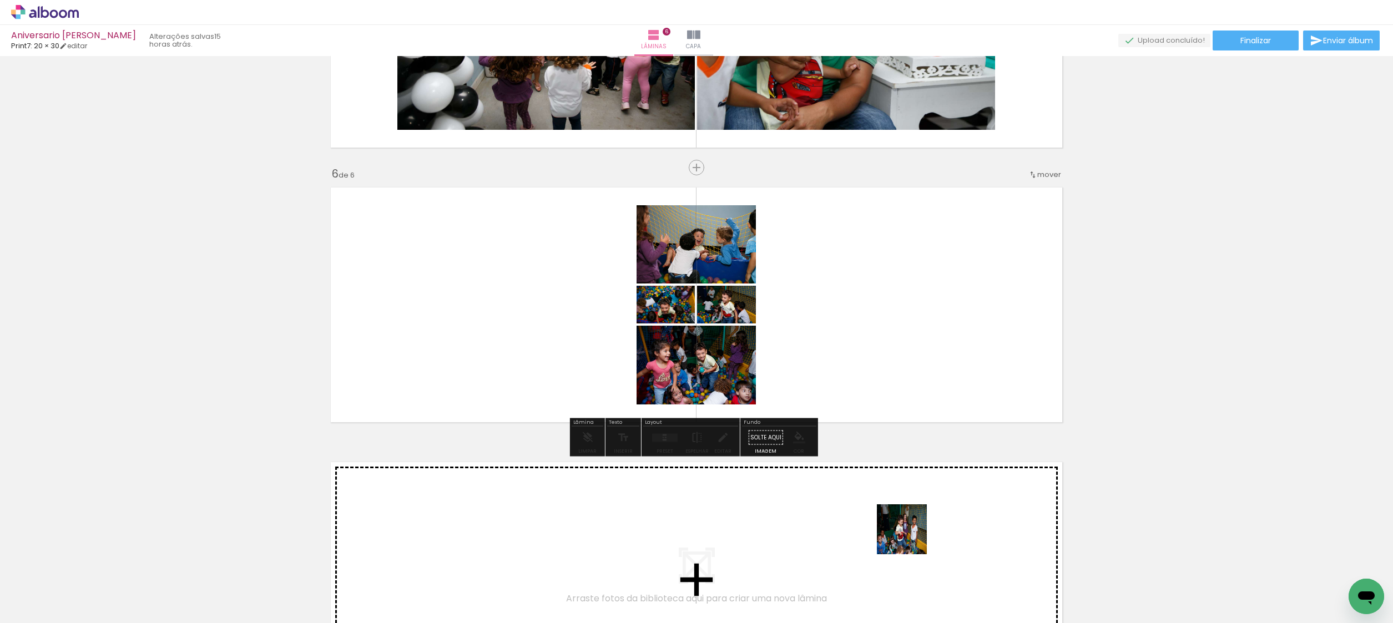
drag, startPoint x: 910, startPoint y: 538, endPoint x: 874, endPoint y: 379, distance: 162.2
click at [874, 379] on quentale-workspace at bounding box center [696, 311] width 1393 height 623
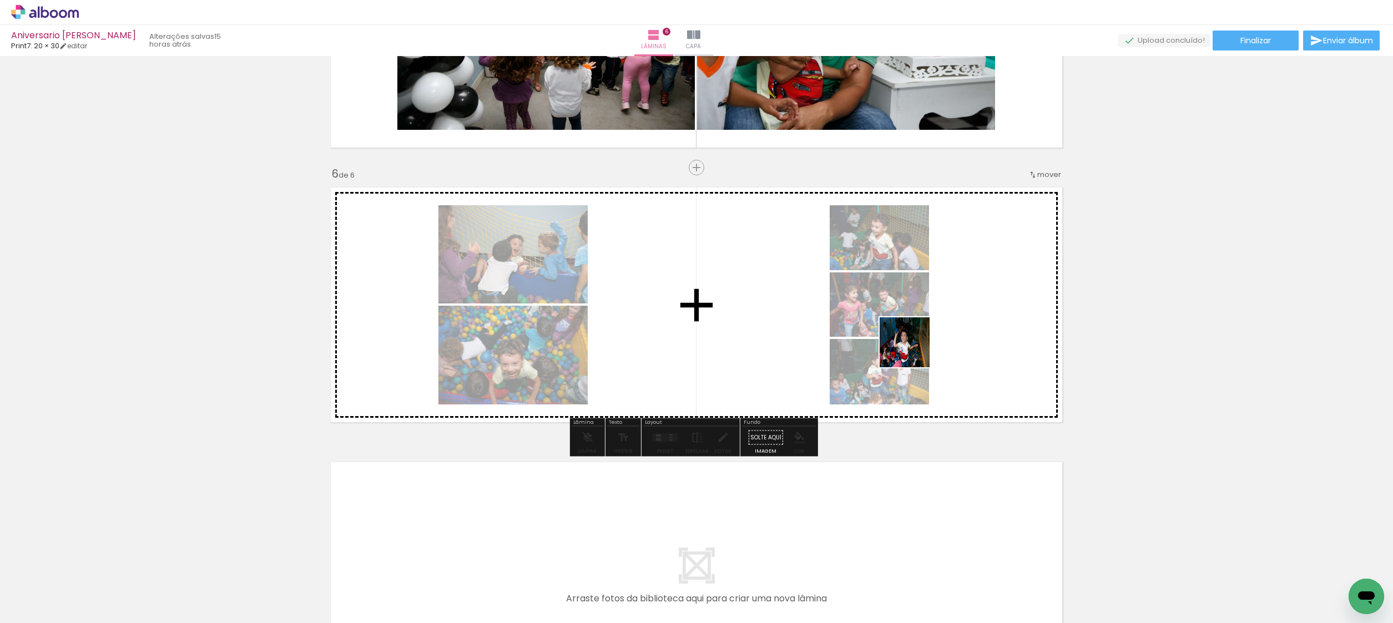
drag, startPoint x: 938, startPoint y: 427, endPoint x: 909, endPoint y: 344, distance: 88.3
click at [911, 348] on quentale-workspace at bounding box center [696, 311] width 1393 height 623
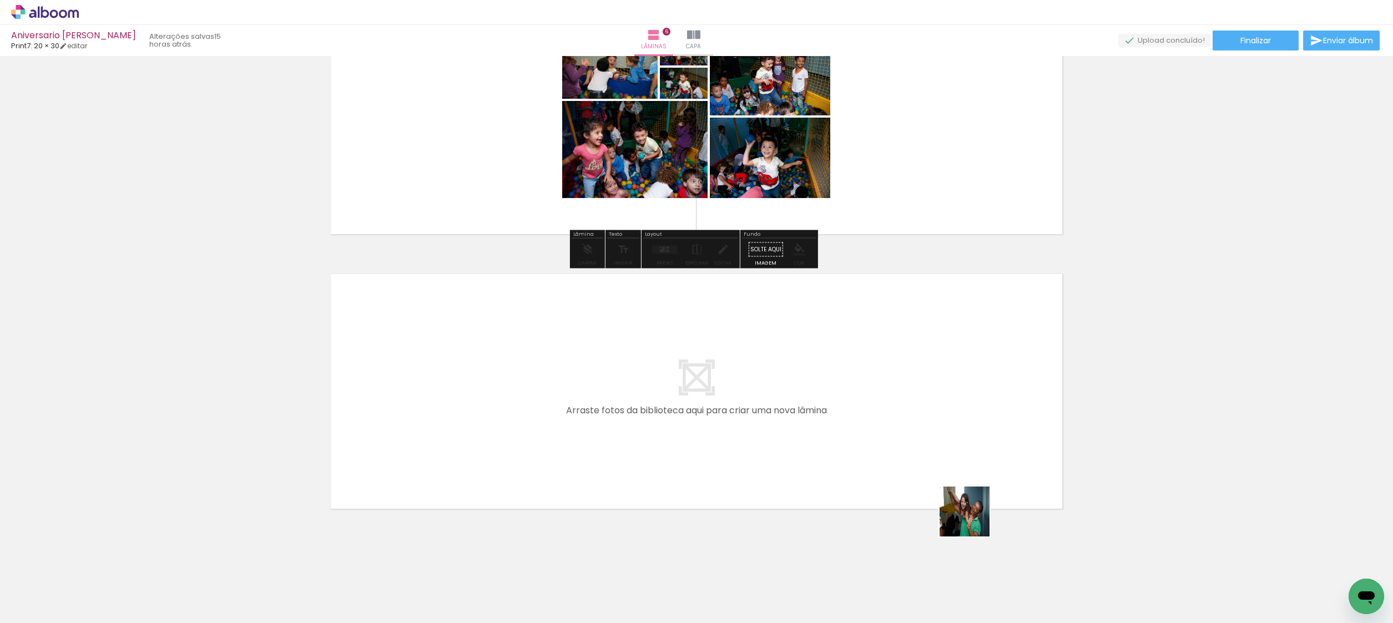
drag, startPoint x: 1004, startPoint y: 551, endPoint x: 928, endPoint y: 475, distance: 107.1
click at [928, 475] on quentale-workspace at bounding box center [696, 311] width 1393 height 623
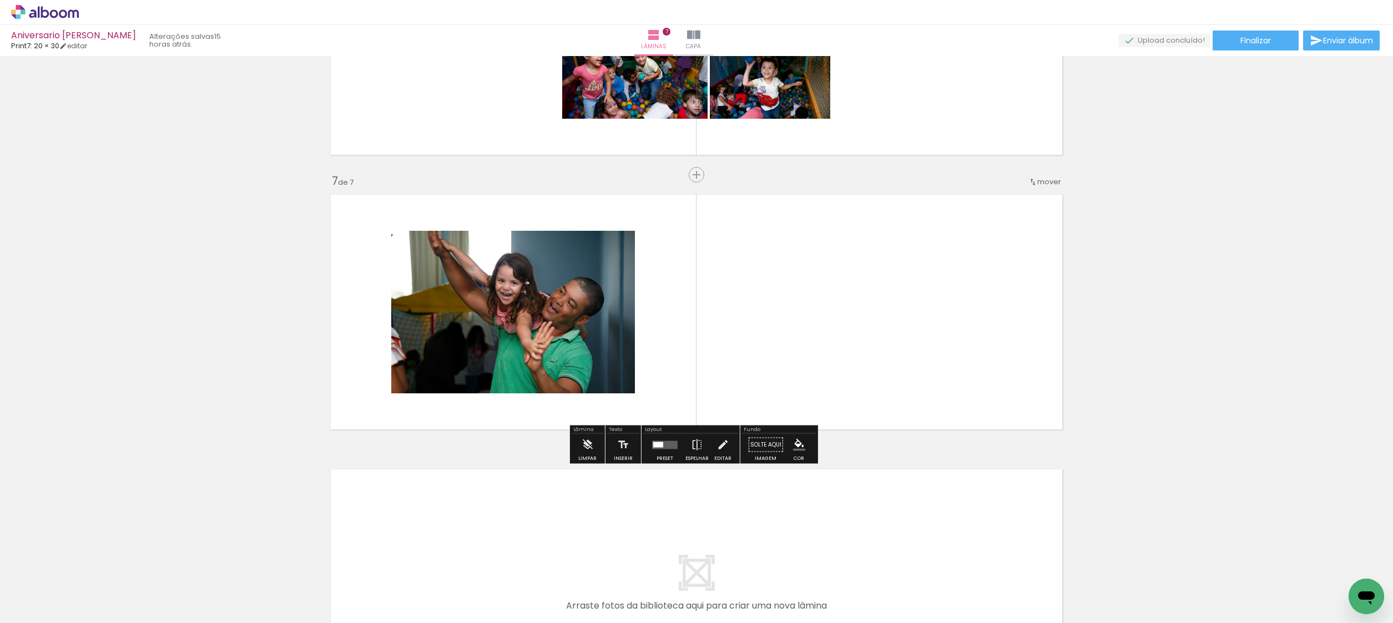
scroll to position [1555, 0]
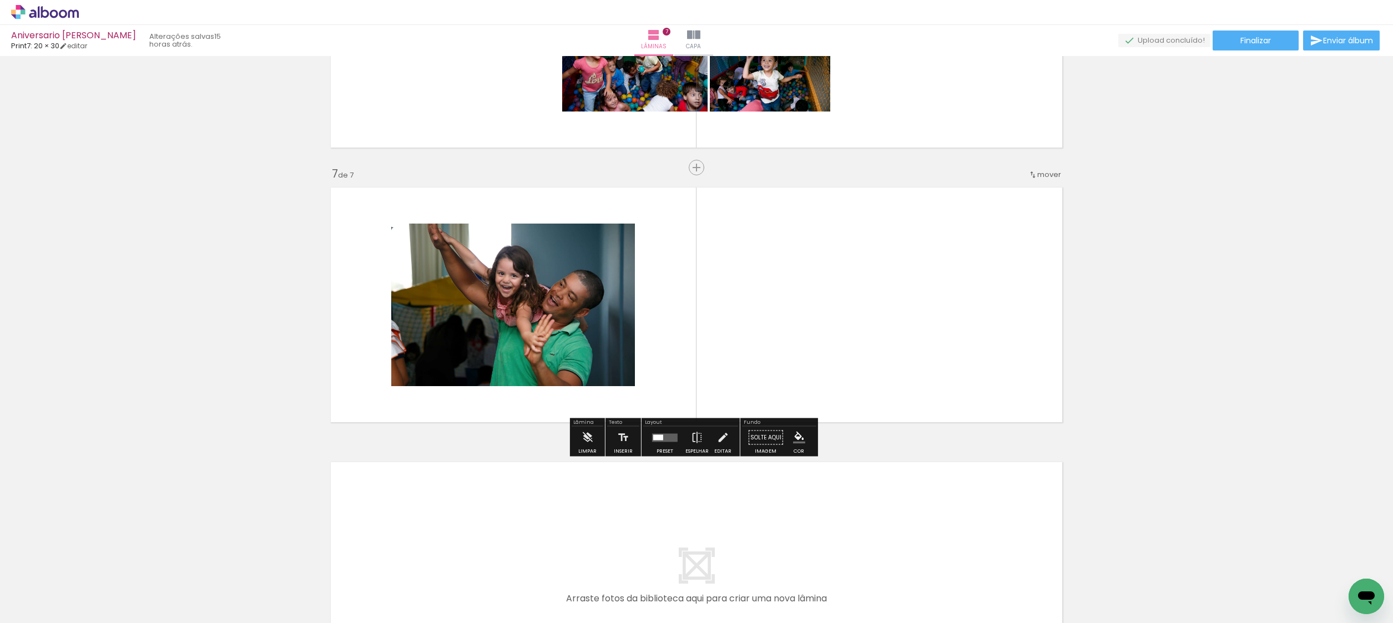
drag, startPoint x: 1127, startPoint y: 595, endPoint x: 902, endPoint y: 302, distance: 369.5
click at [902, 302] on quentale-workspace at bounding box center [696, 311] width 1393 height 623
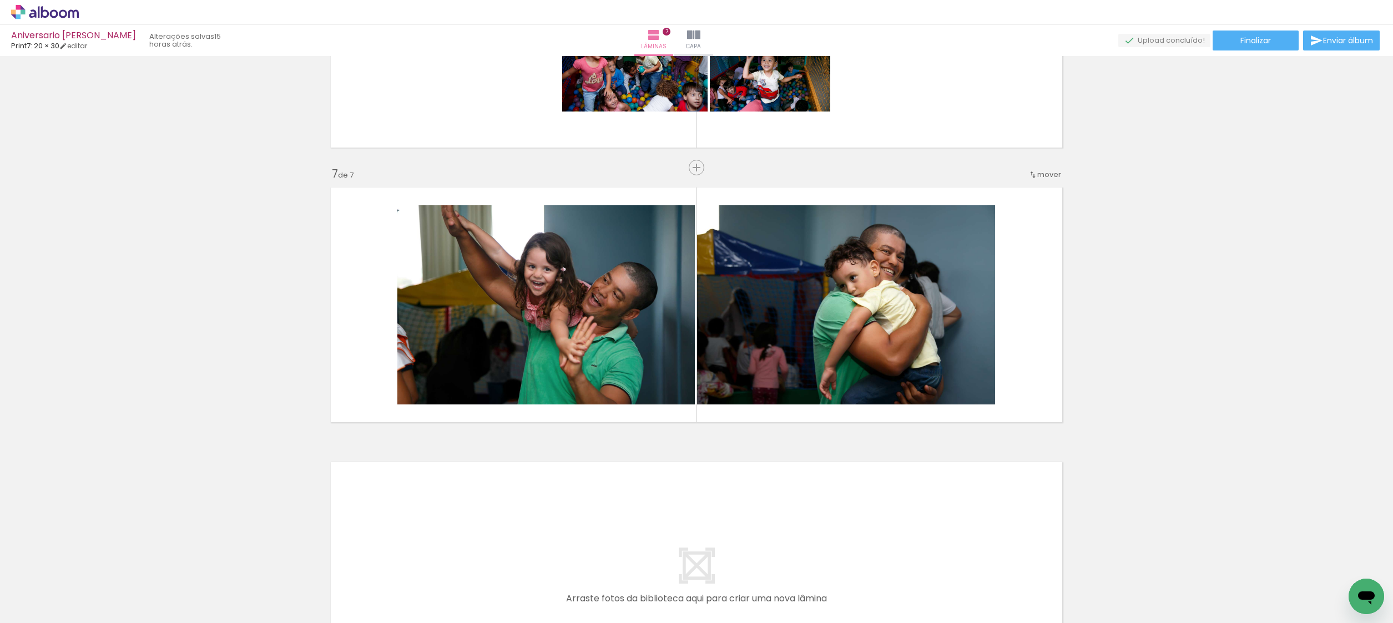
scroll to position [0, 791]
drag, startPoint x: 762, startPoint y: 581, endPoint x: 777, endPoint y: 568, distance: 20.4
click at [746, 539] on quentale-workspace at bounding box center [696, 311] width 1393 height 623
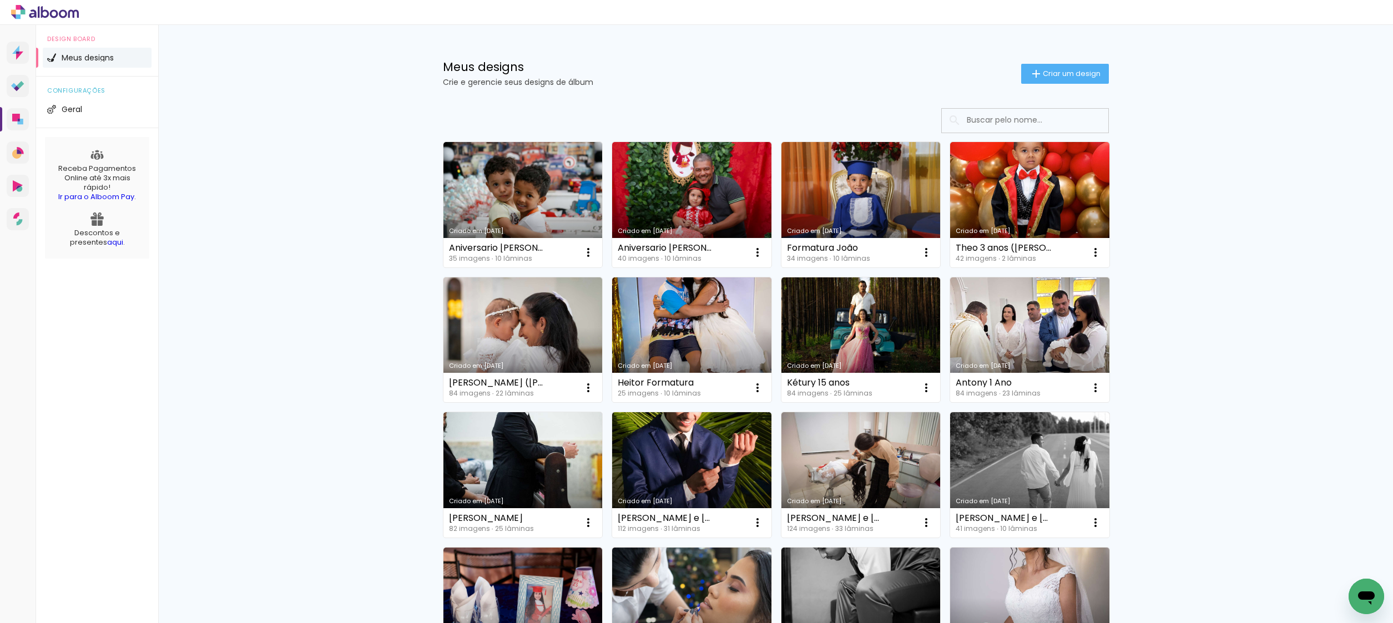
click at [1034, 119] on input at bounding box center [1040, 120] width 158 height 23
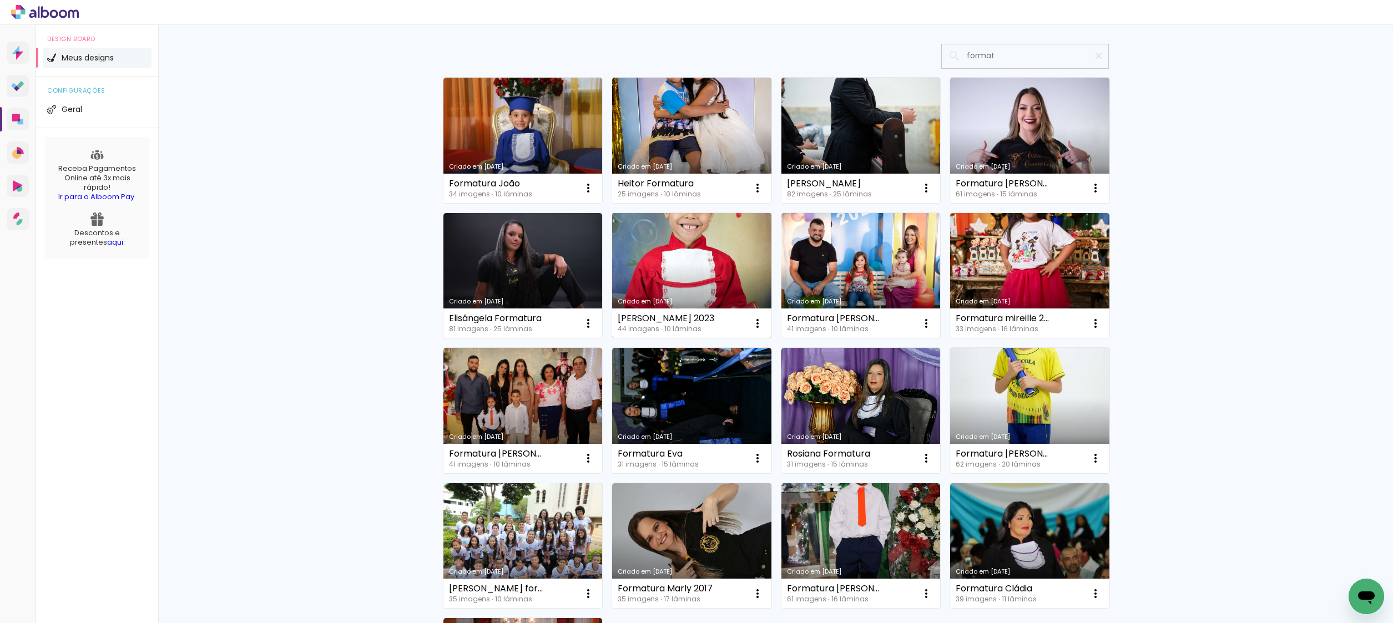
scroll to position [209, 0]
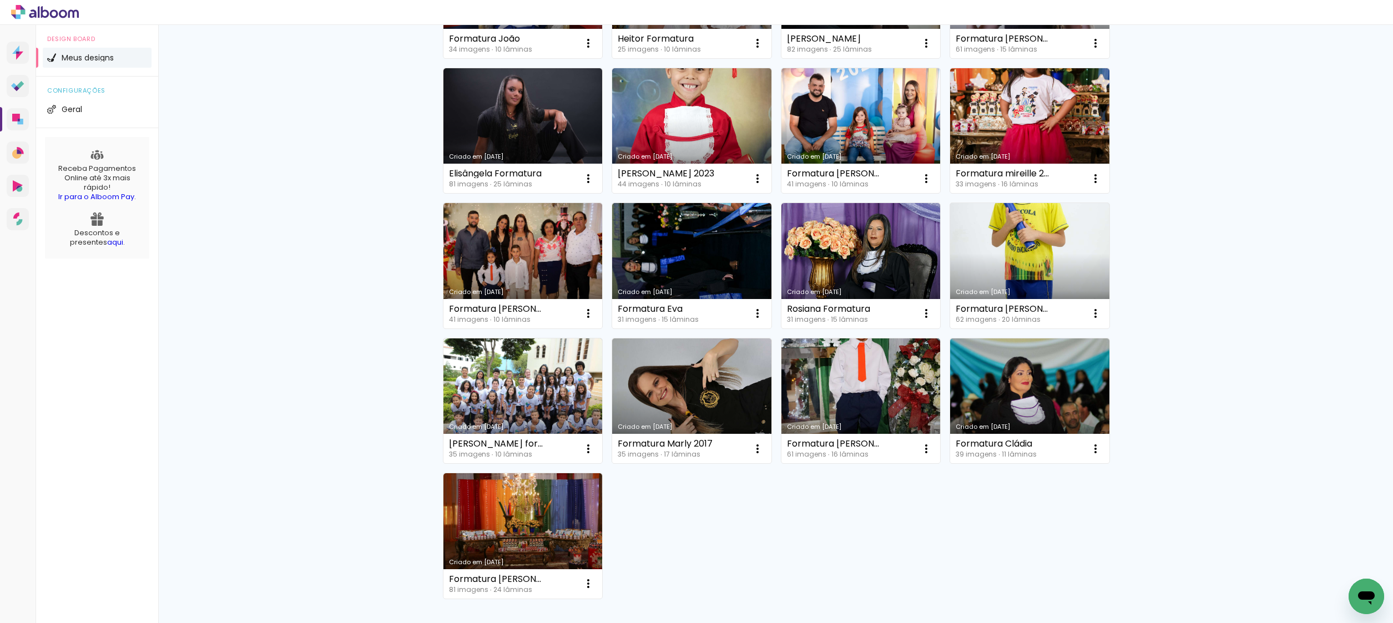
type input "format"
type paper-input "format"
click at [1039, 252] on link "Criado em [DATE]" at bounding box center [1029, 265] width 159 height 125
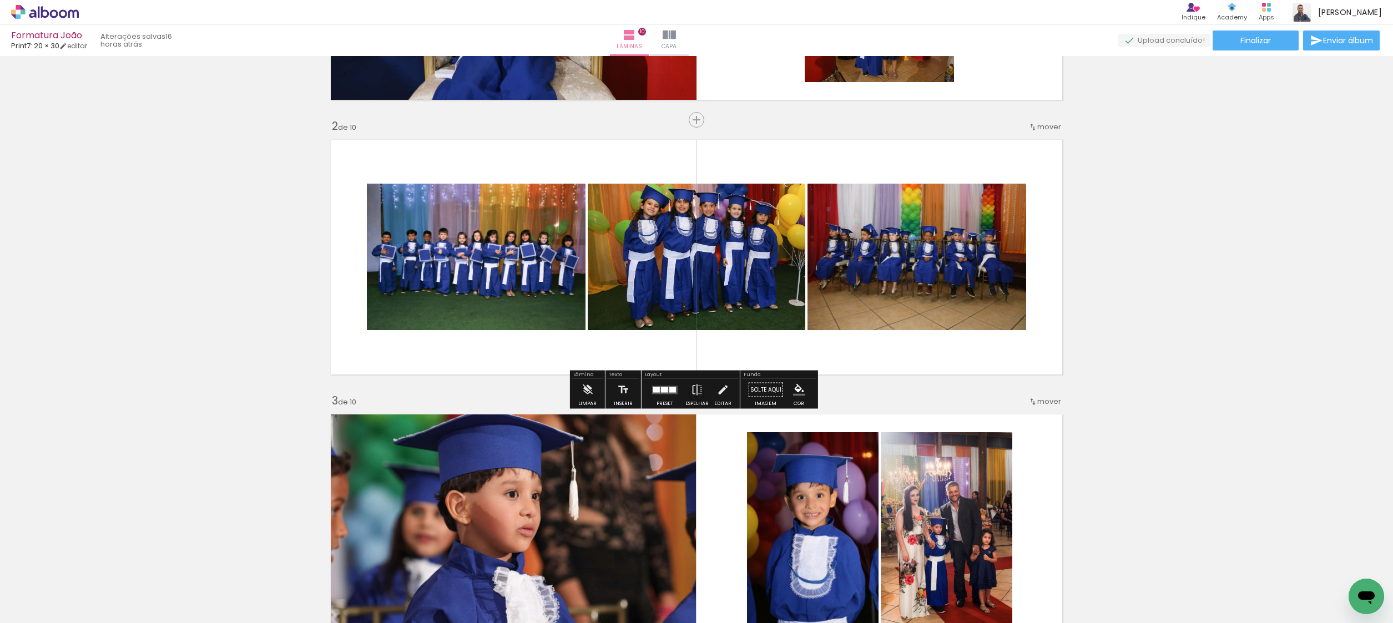
scroll to position [222, 0]
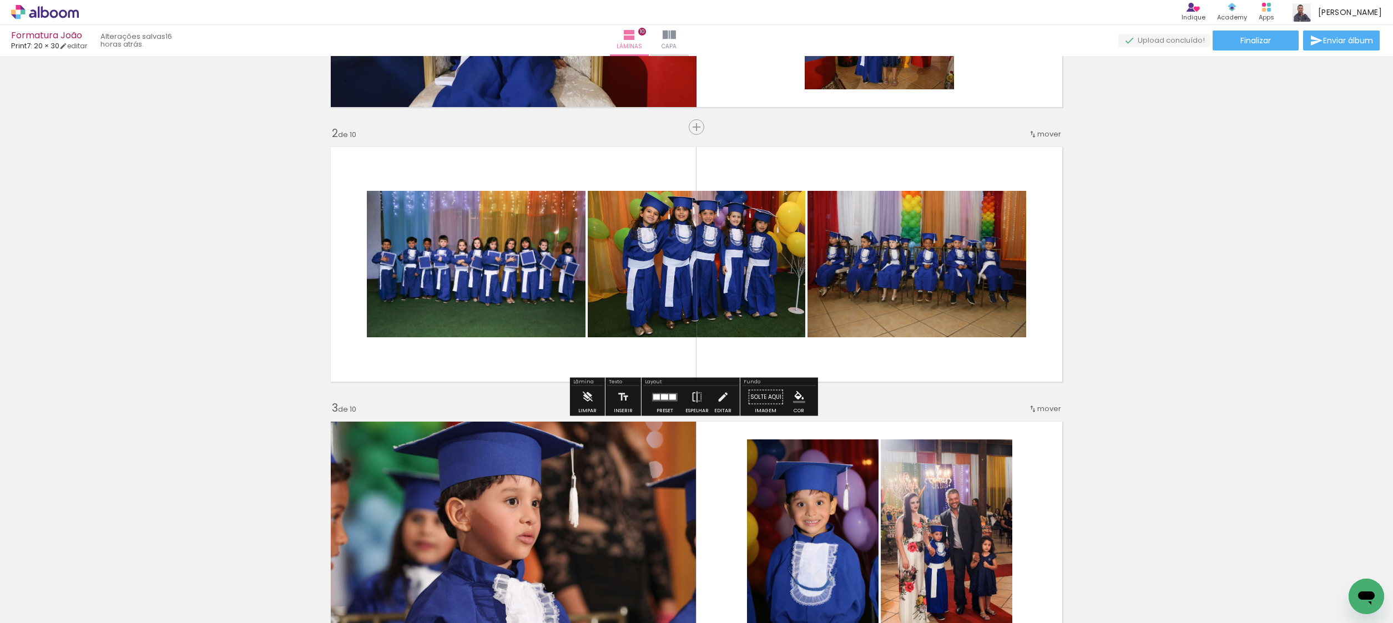
click at [661, 396] on div at bounding box center [664, 397] width 7 height 6
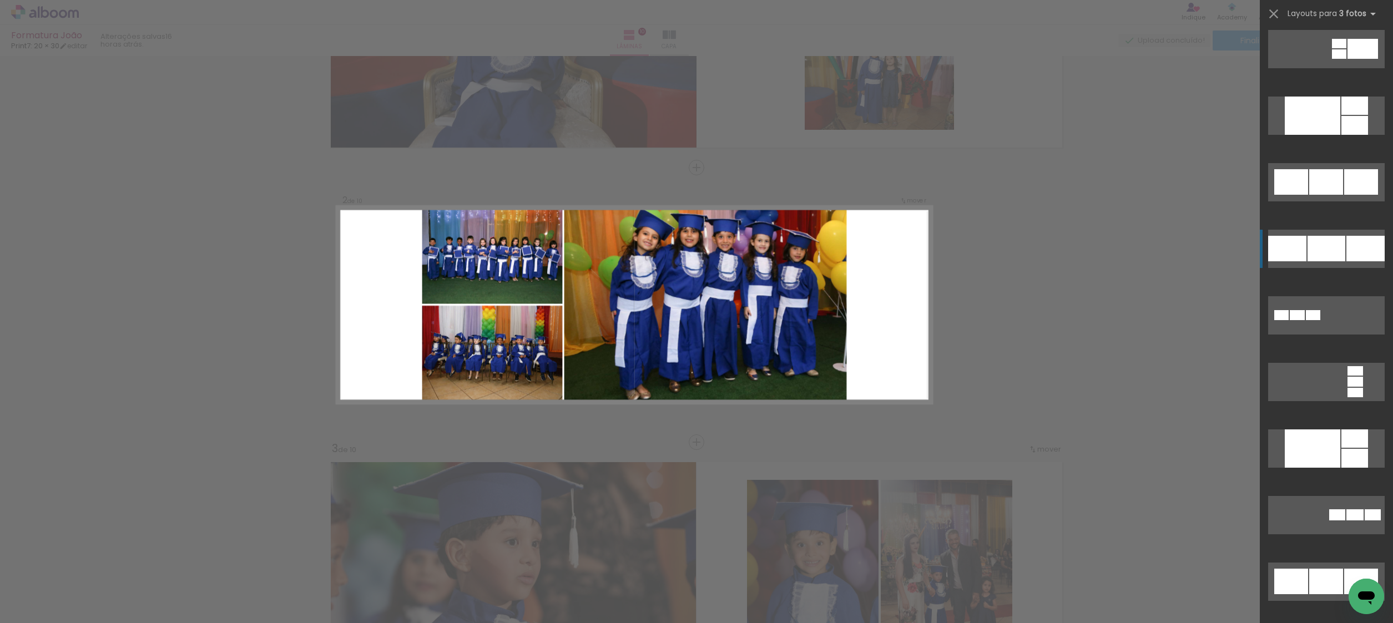
scroll to position [1464, 0]
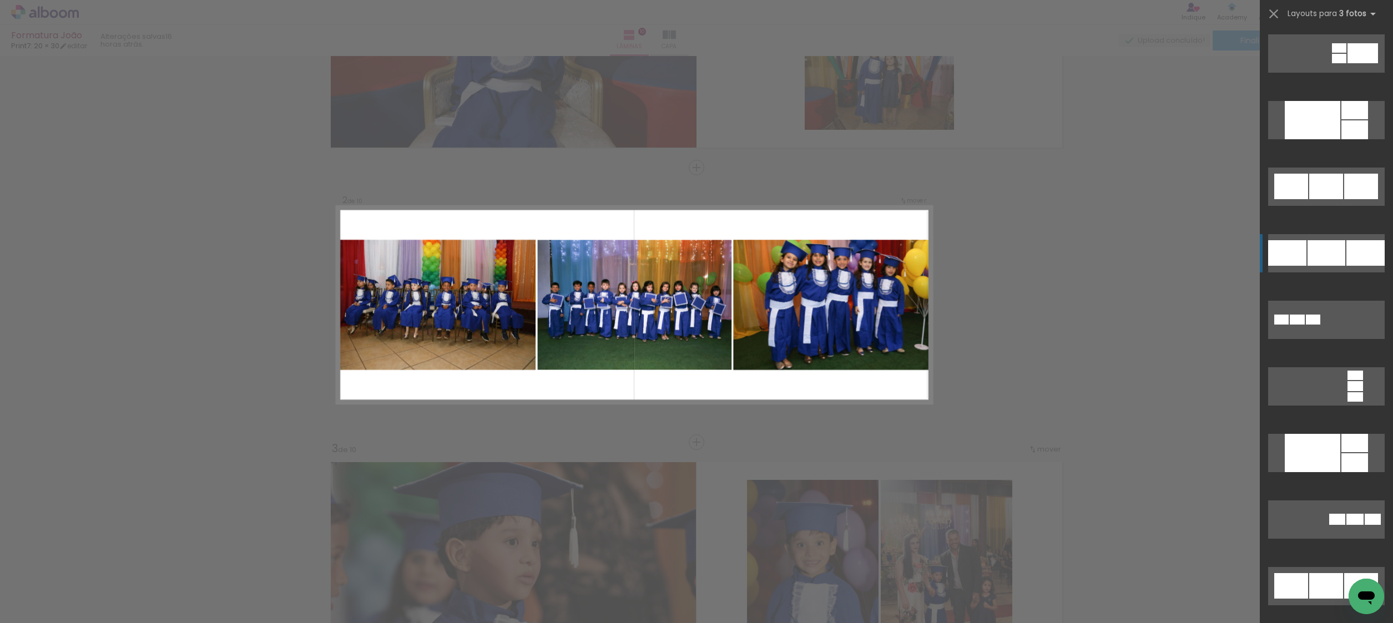
click at [1324, 199] on div at bounding box center [1326, 187] width 34 height 26
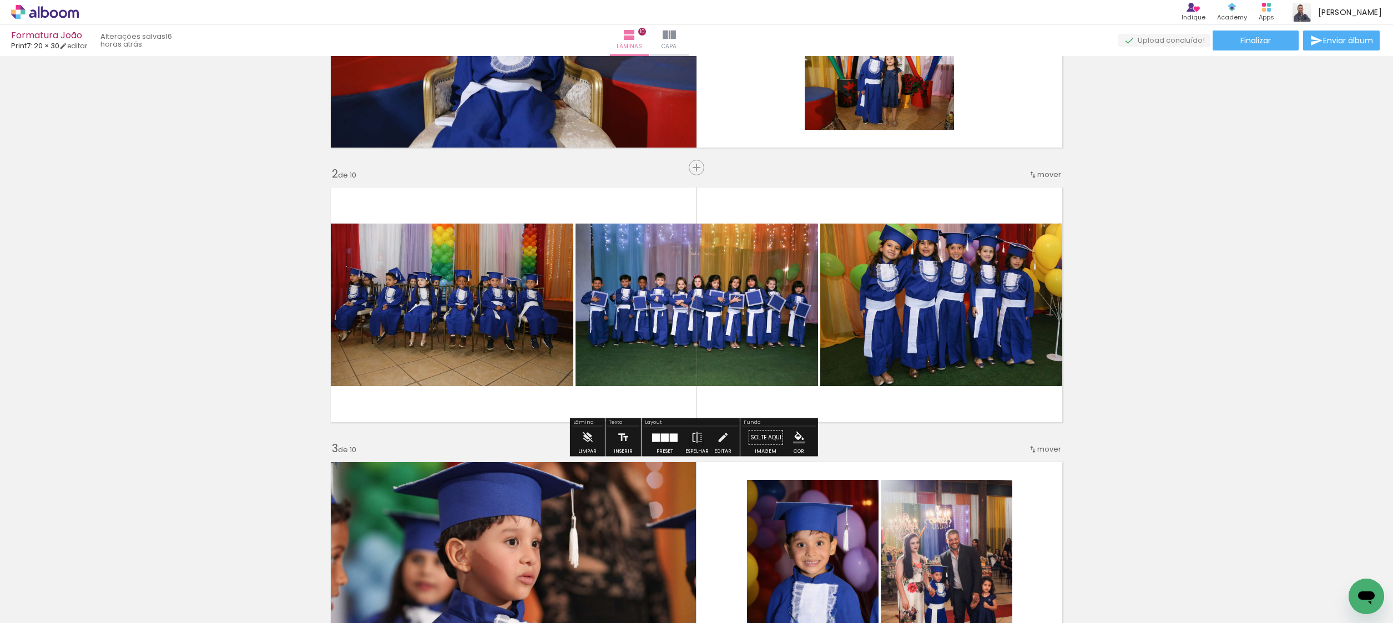
drag, startPoint x: 902, startPoint y: 336, endPoint x: 742, endPoint y: 327, distance: 160.1
click at [0, 0] on slot at bounding box center [0, 0] width 0 height 0
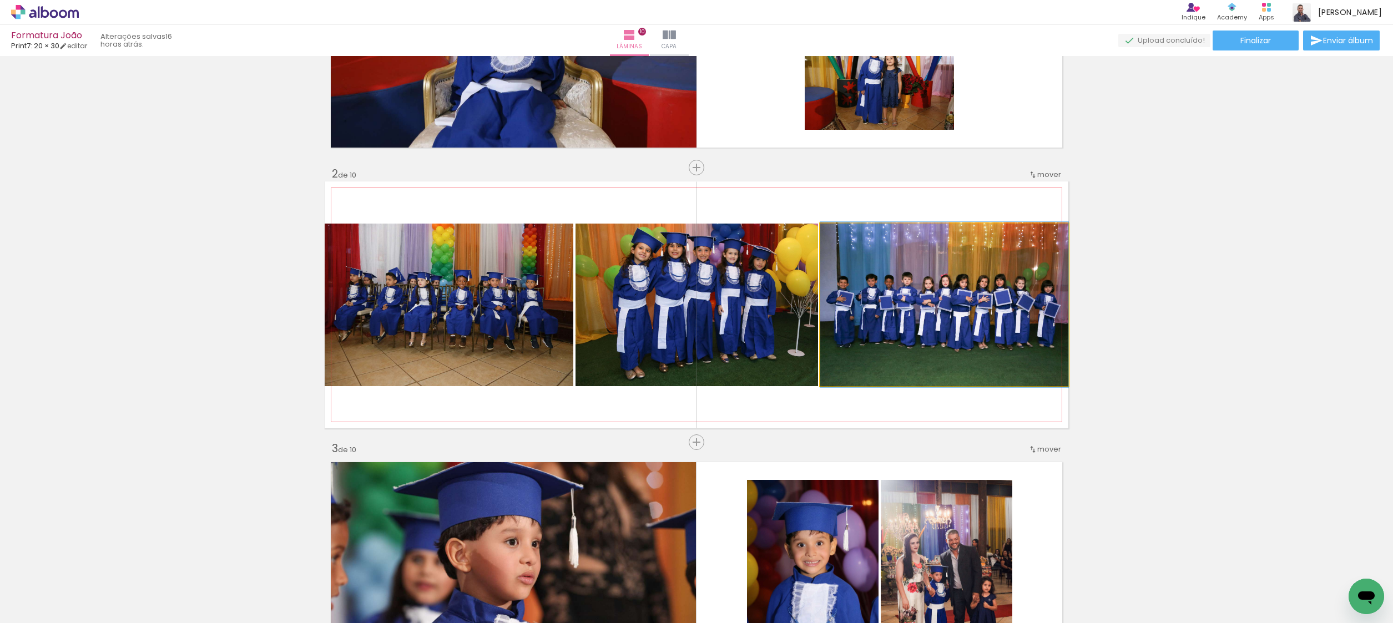
drag, startPoint x: 918, startPoint y: 326, endPoint x: 908, endPoint y: 326, distance: 9.4
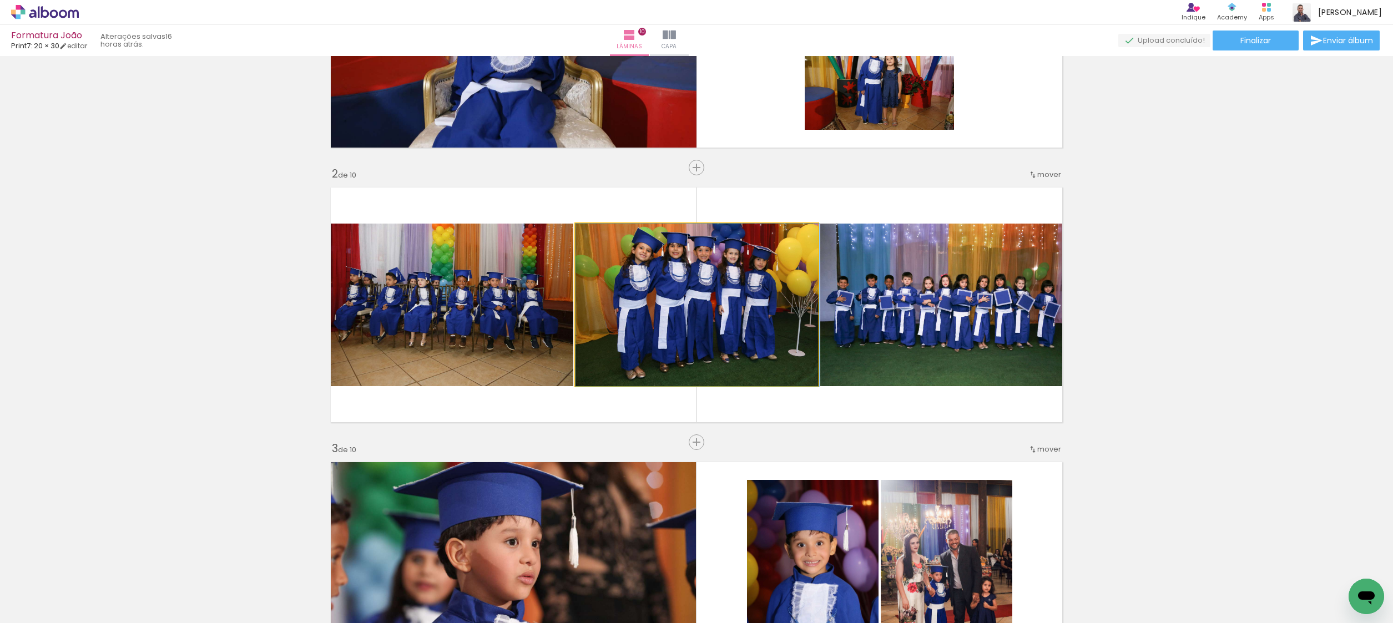
drag, startPoint x: 753, startPoint y: 317, endPoint x: 761, endPoint y: 318, distance: 8.4
drag, startPoint x: 630, startPoint y: 279, endPoint x: 641, endPoint y: 273, distance: 12.7
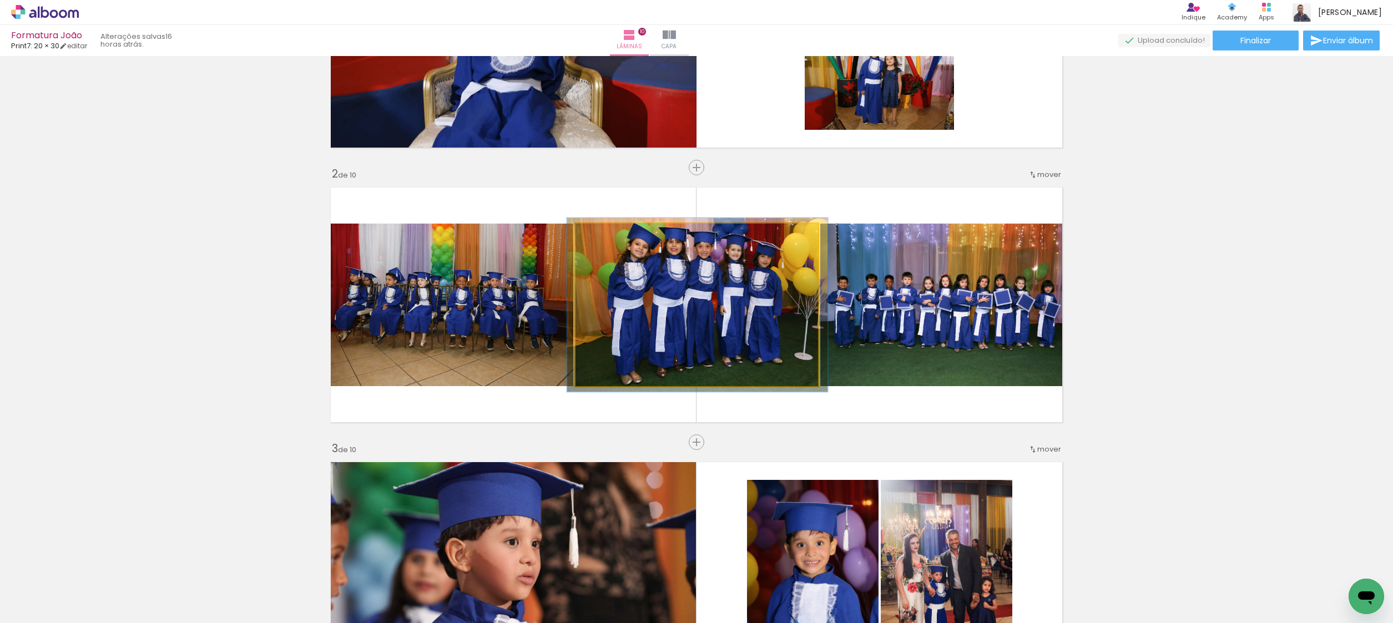
type paper-slider "104"
click at [603, 238] on div at bounding box center [604, 235] width 18 height 18
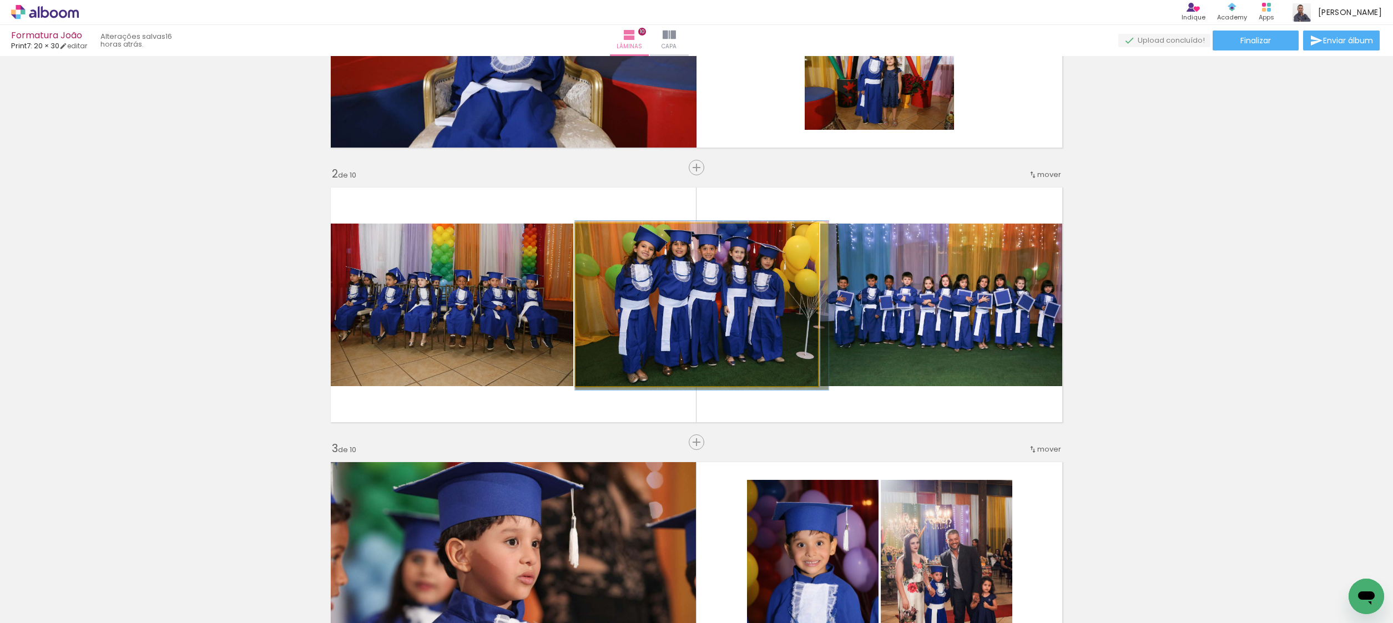
drag, startPoint x: 680, startPoint y: 270, endPoint x: 687, endPoint y: 270, distance: 7.2
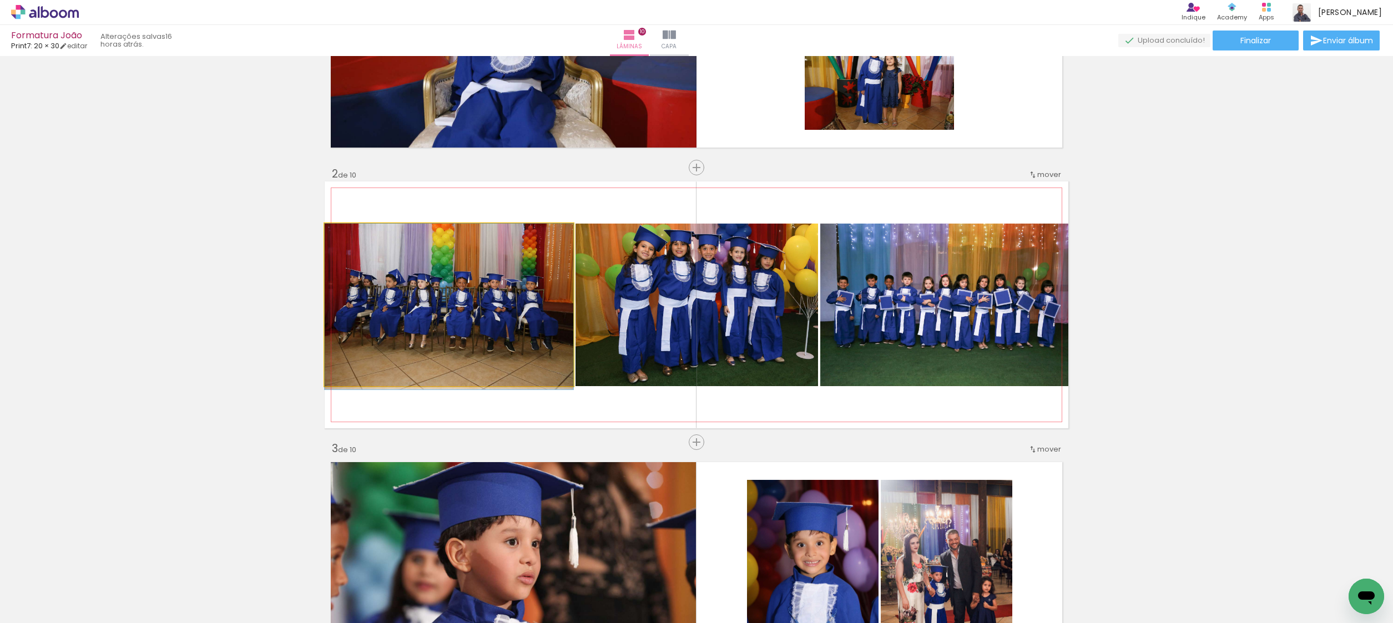
drag, startPoint x: 444, startPoint y: 327, endPoint x: 465, endPoint y: 331, distance: 21.0
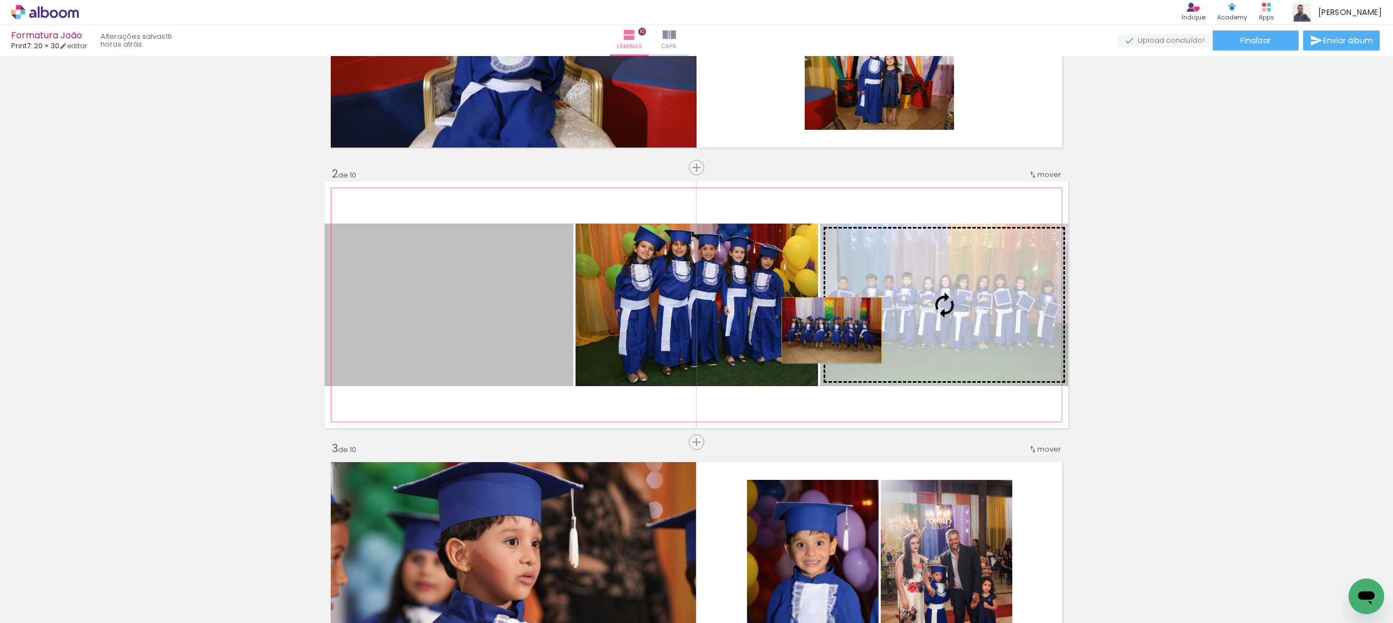
drag, startPoint x: 574, startPoint y: 330, endPoint x: 830, endPoint y: 330, distance: 255.8
click at [0, 0] on slot at bounding box center [0, 0] width 0 height 0
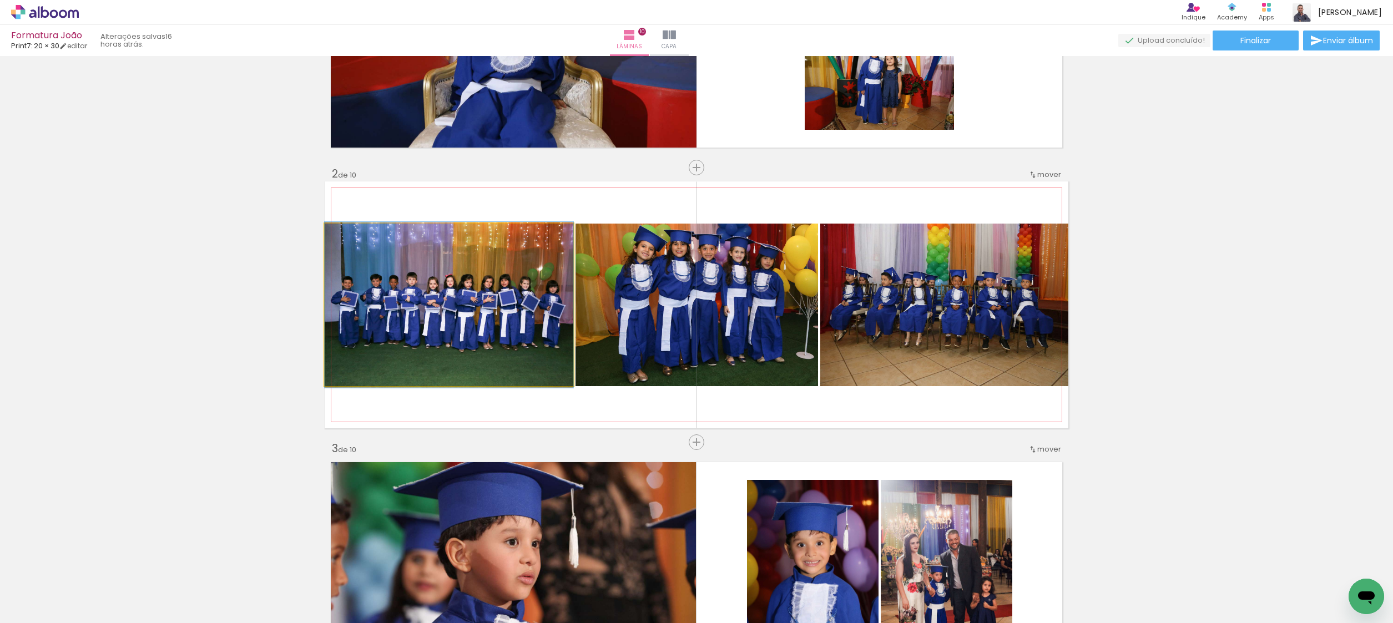
drag, startPoint x: 465, startPoint y: 333, endPoint x: 471, endPoint y: 333, distance: 6.1
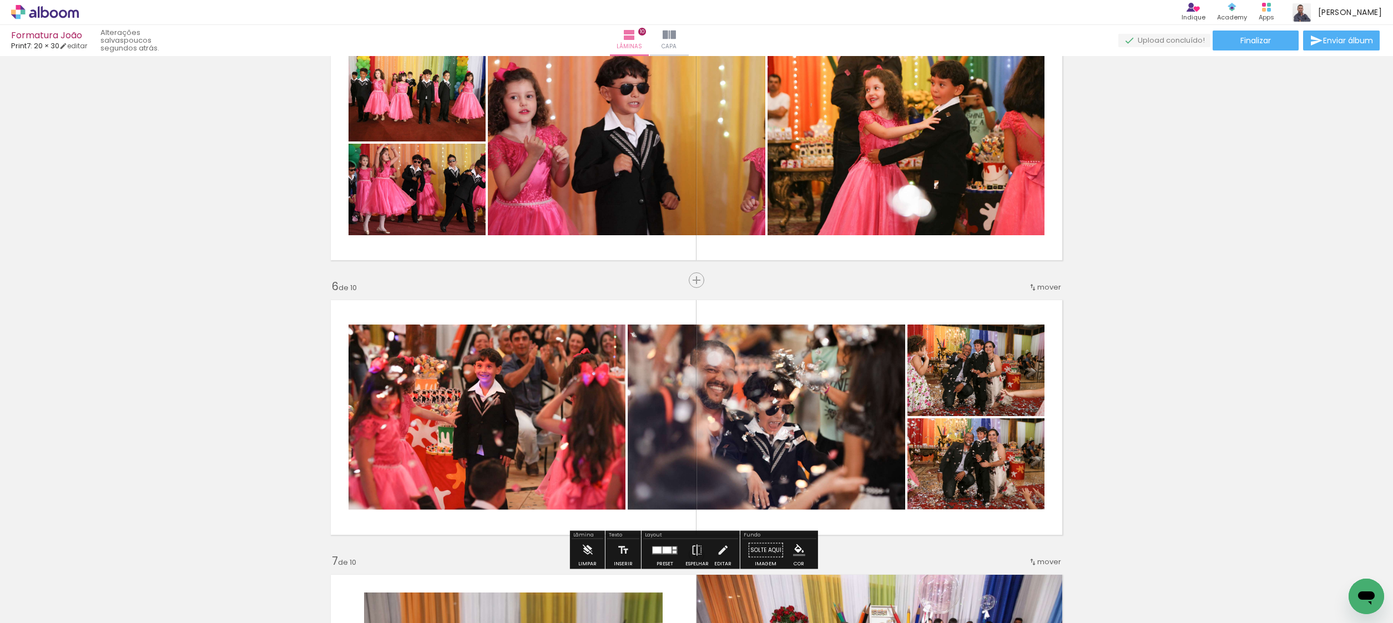
scroll to position [1016, 0]
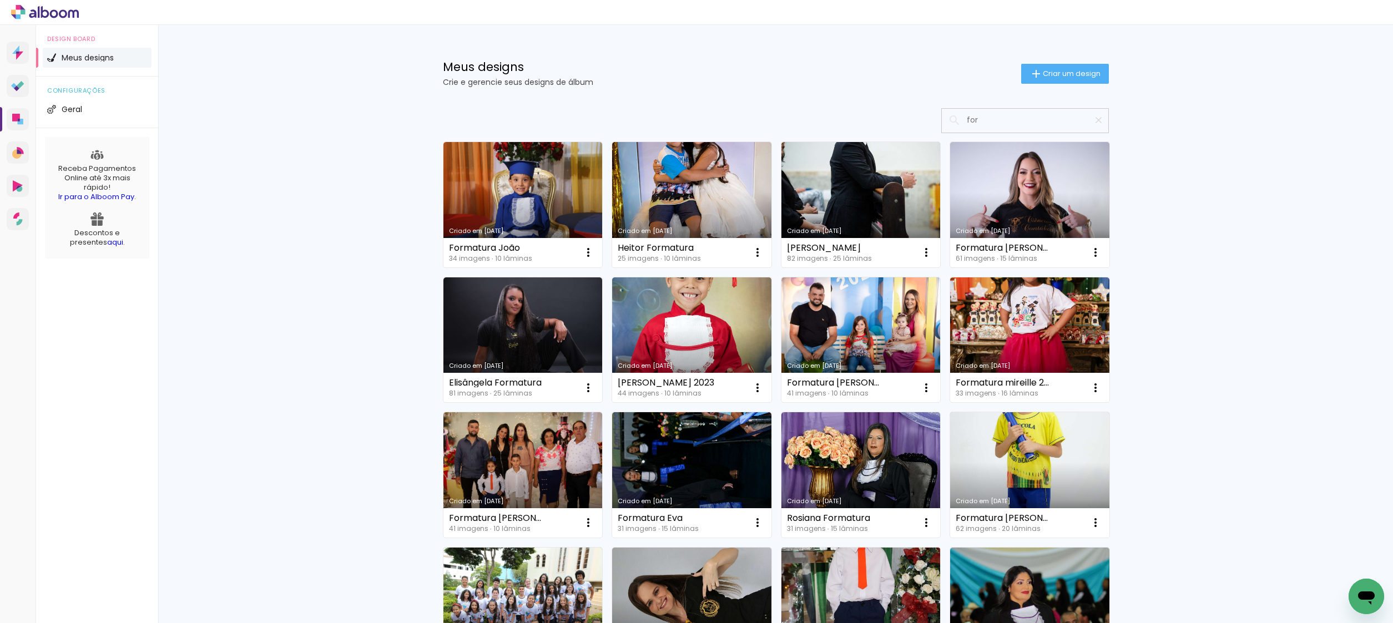
type input "for"
type paper-input "for"
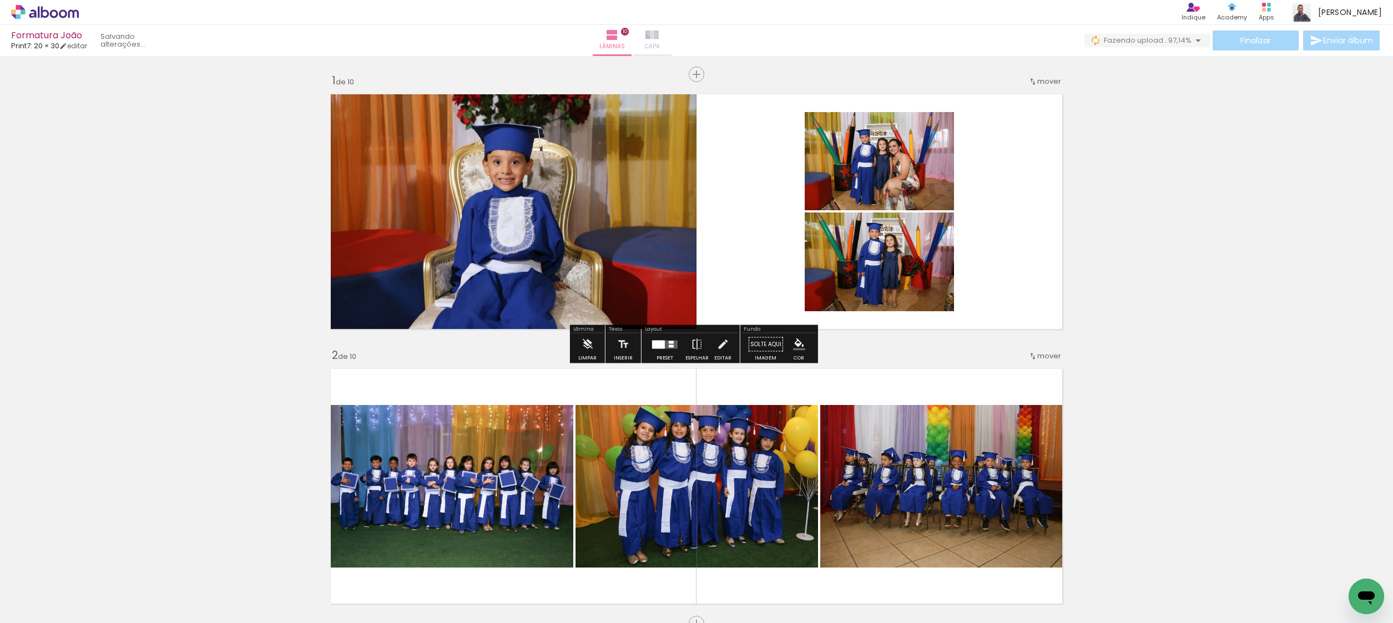
click at [659, 28] on iron-icon at bounding box center [651, 34] width 13 height 13
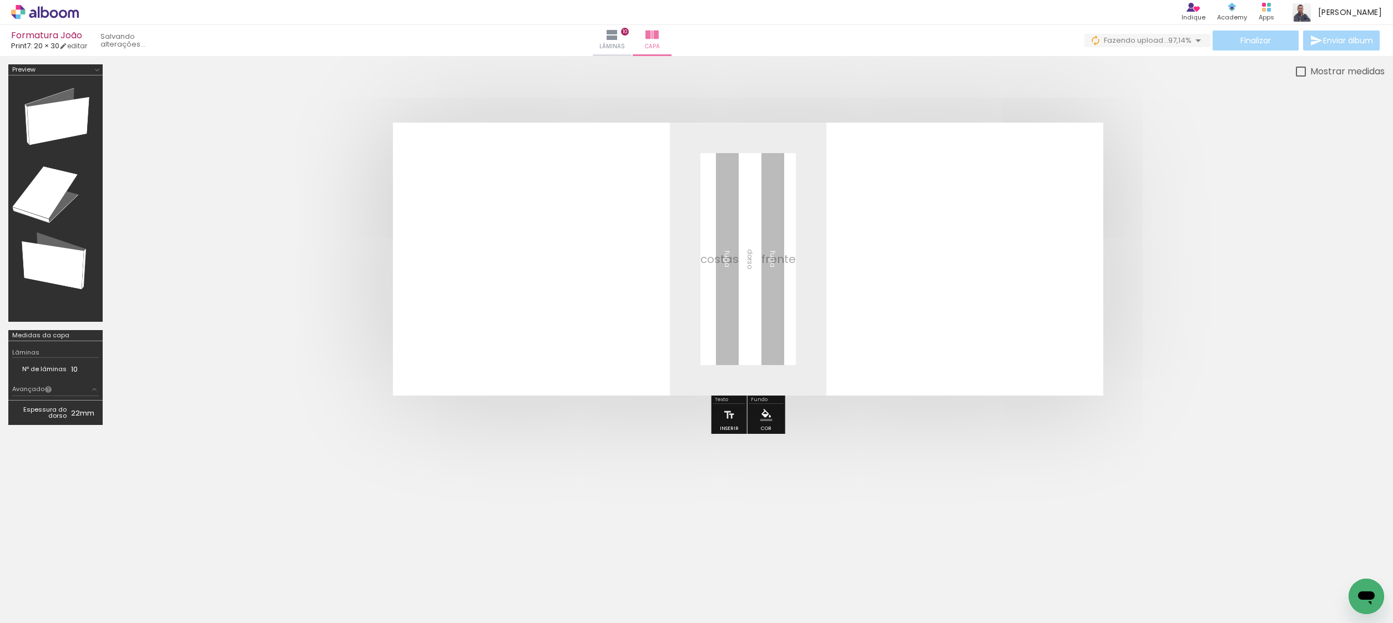
scroll to position [0, 877]
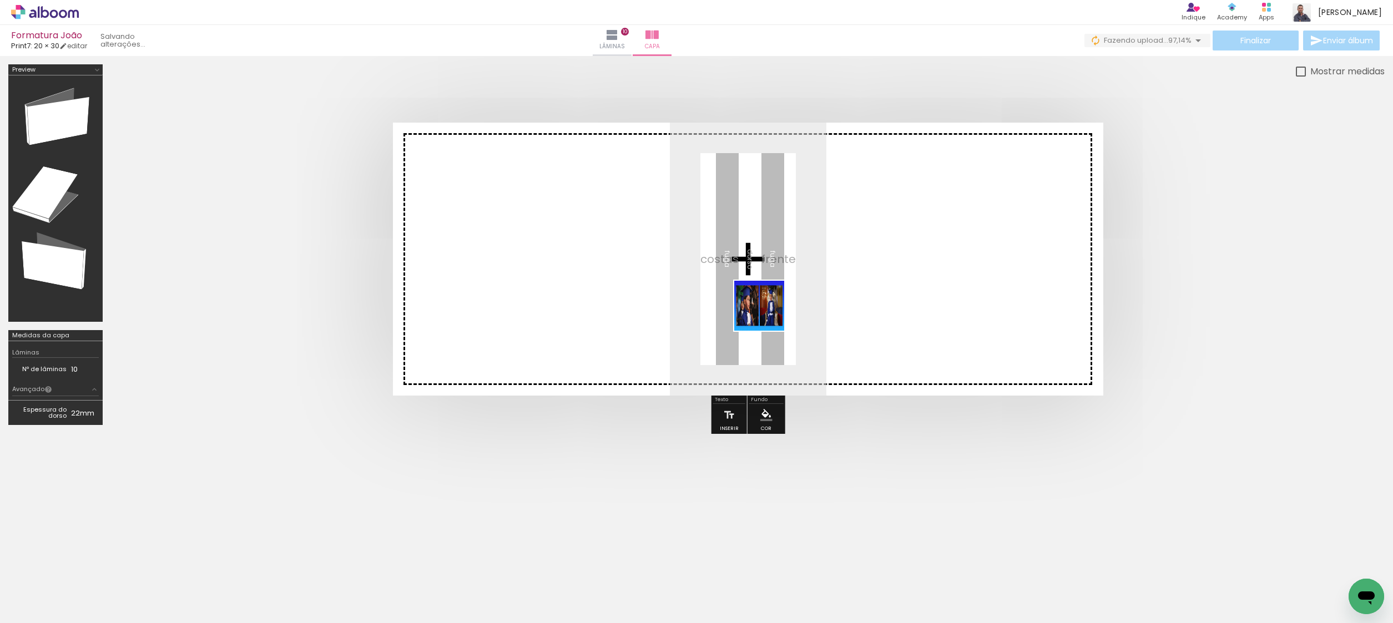
drag, startPoint x: 1325, startPoint y: 589, endPoint x: 696, endPoint y: 291, distance: 696.6
click at [696, 291] on quentale-workspace at bounding box center [696, 311] width 1393 height 623
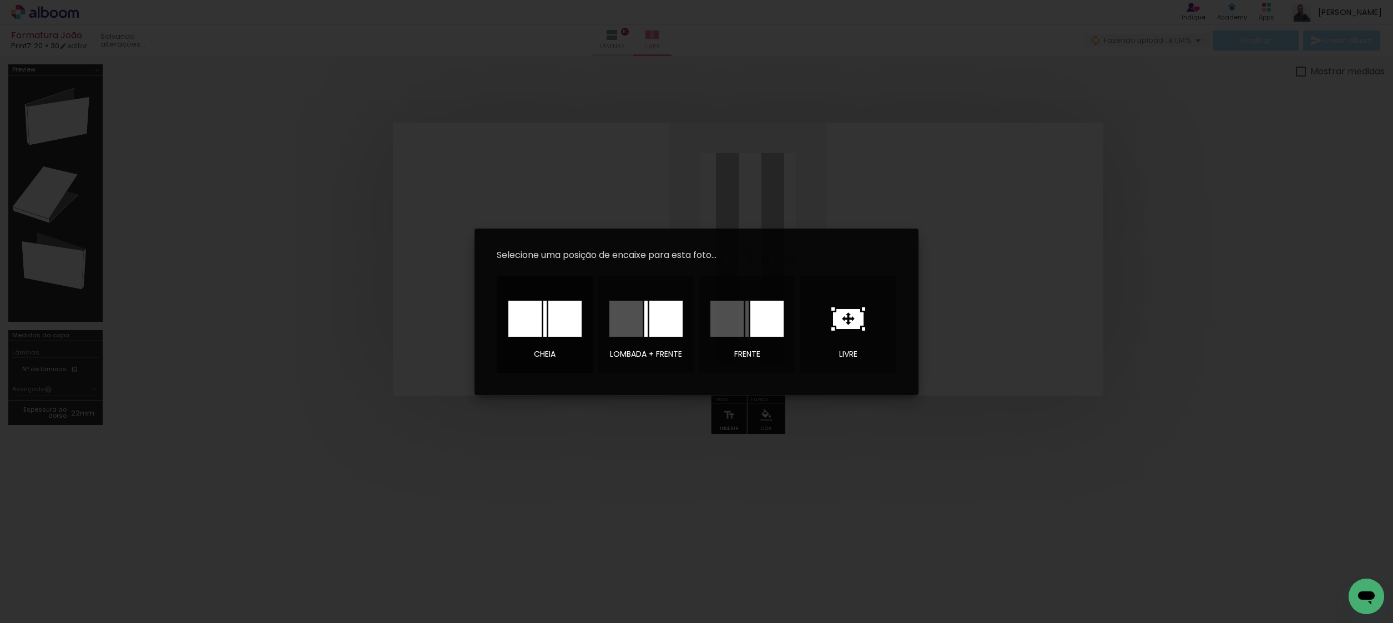
click at [567, 319] on div at bounding box center [564, 319] width 33 height 36
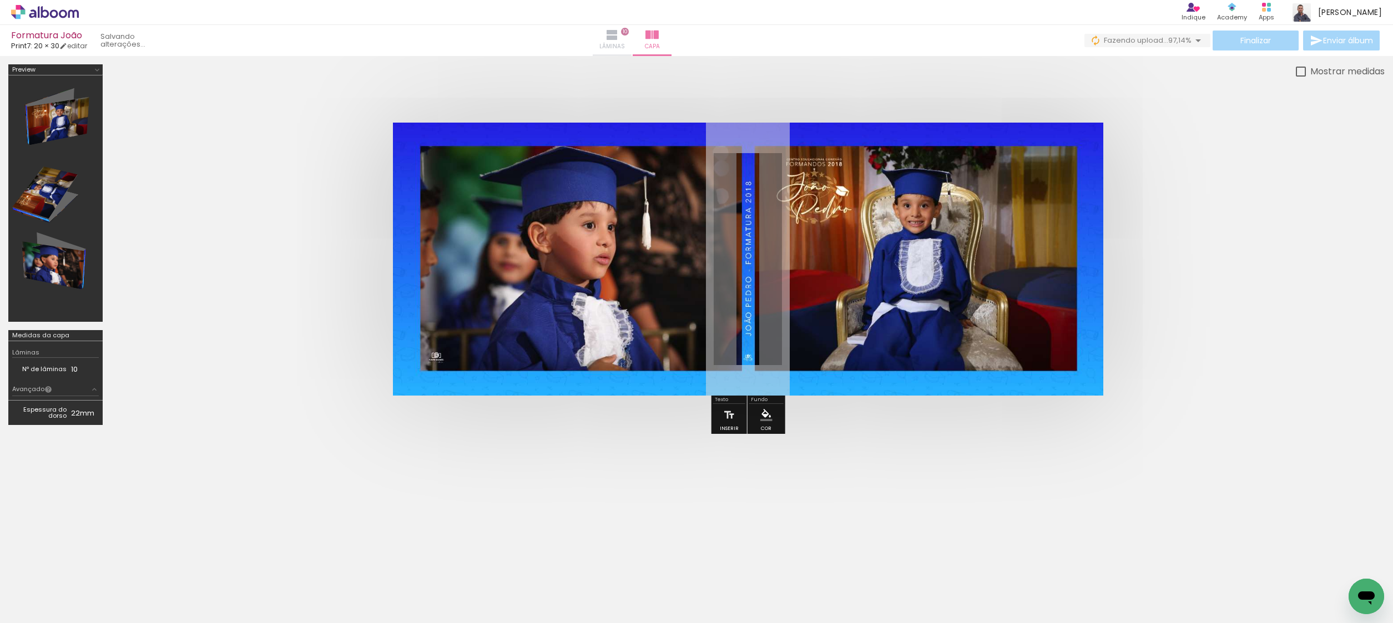
drag, startPoint x: 687, startPoint y: 37, endPoint x: 691, endPoint y: 44, distance: 7.9
click at [631, 37] on paper-button "Lâminas 10" at bounding box center [612, 40] width 39 height 31
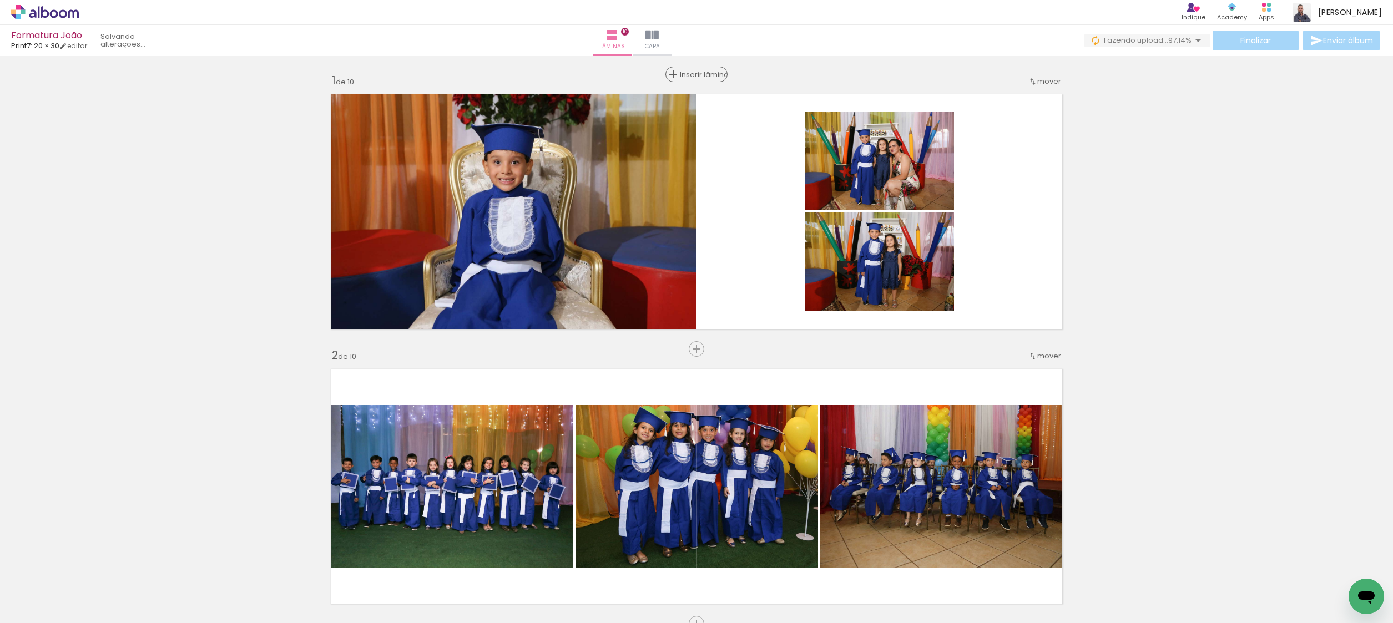
click at [695, 71] on span "Inserir lâmina" at bounding box center [701, 74] width 43 height 7
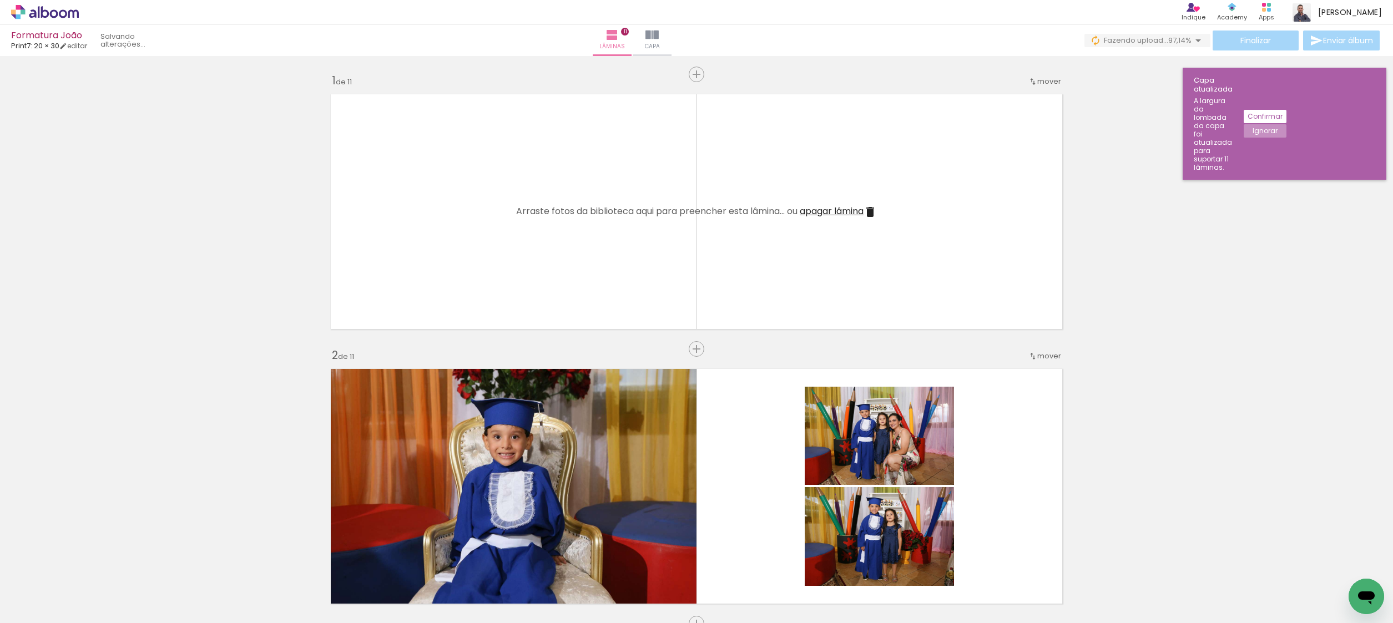
click at [820, 206] on span "apagar lâmina" at bounding box center [831, 211] width 64 height 13
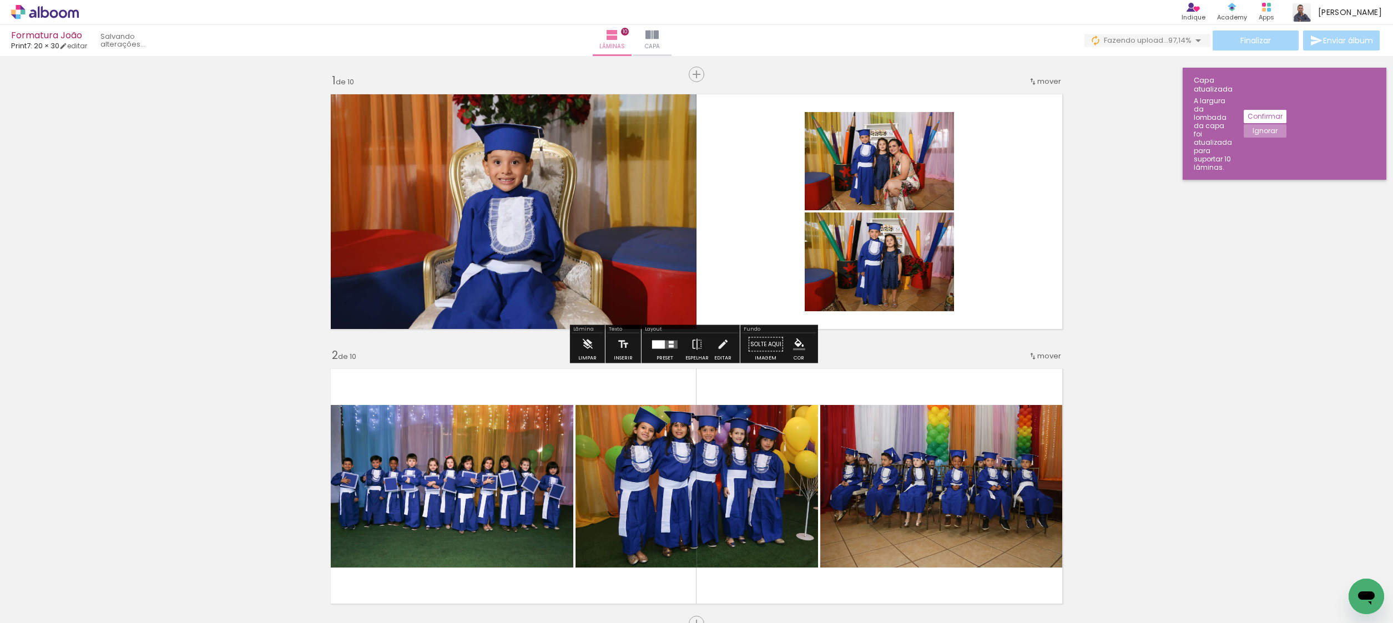
click at [0, 0] on slot "Confirmar" at bounding box center [0, 0] width 0 height 0
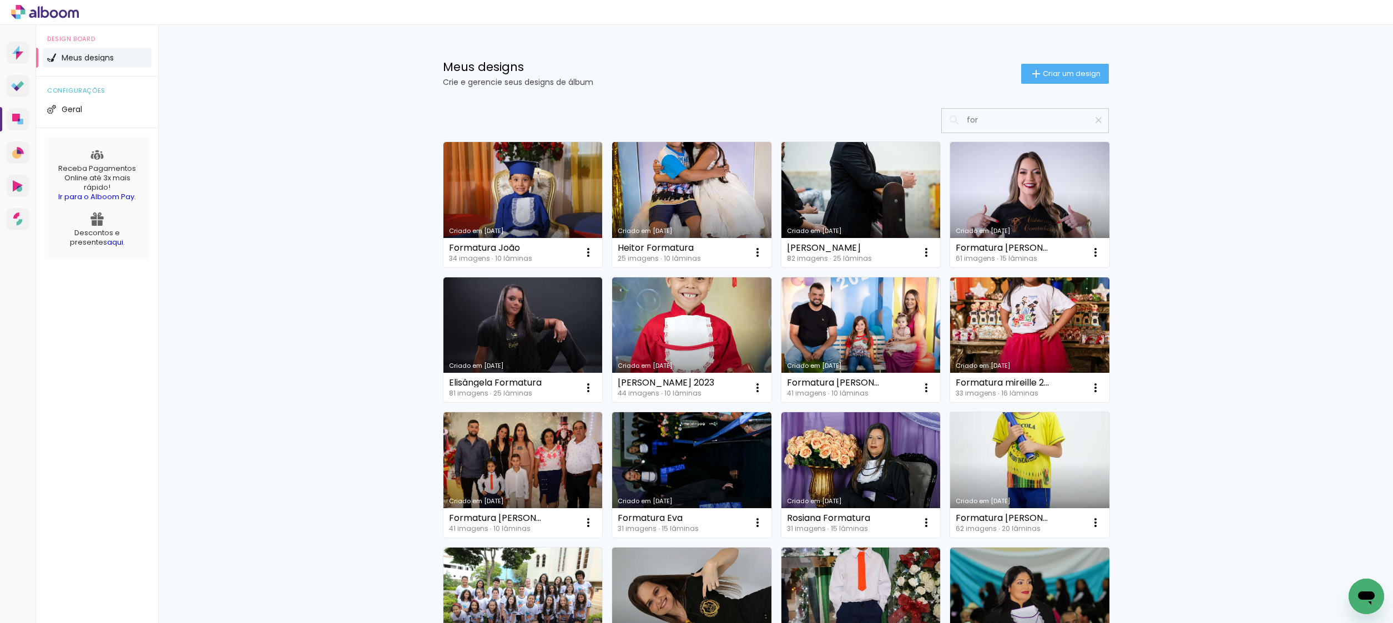
click at [1093, 117] on iron-icon at bounding box center [1098, 120] width 11 height 11
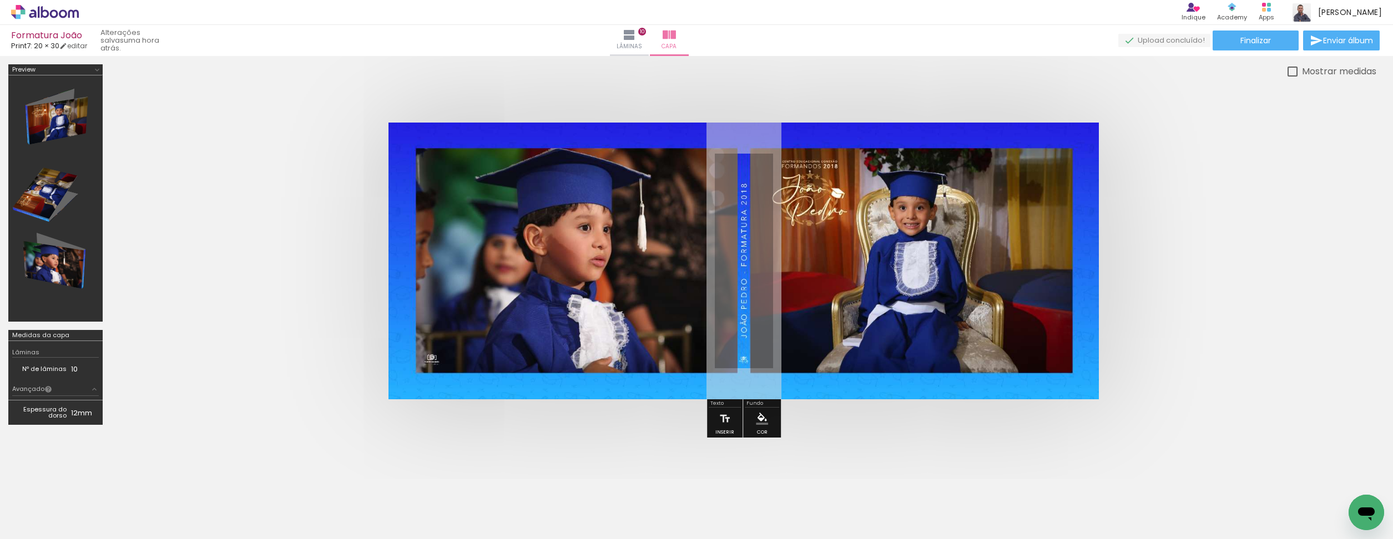
scroll to position [0, 877]
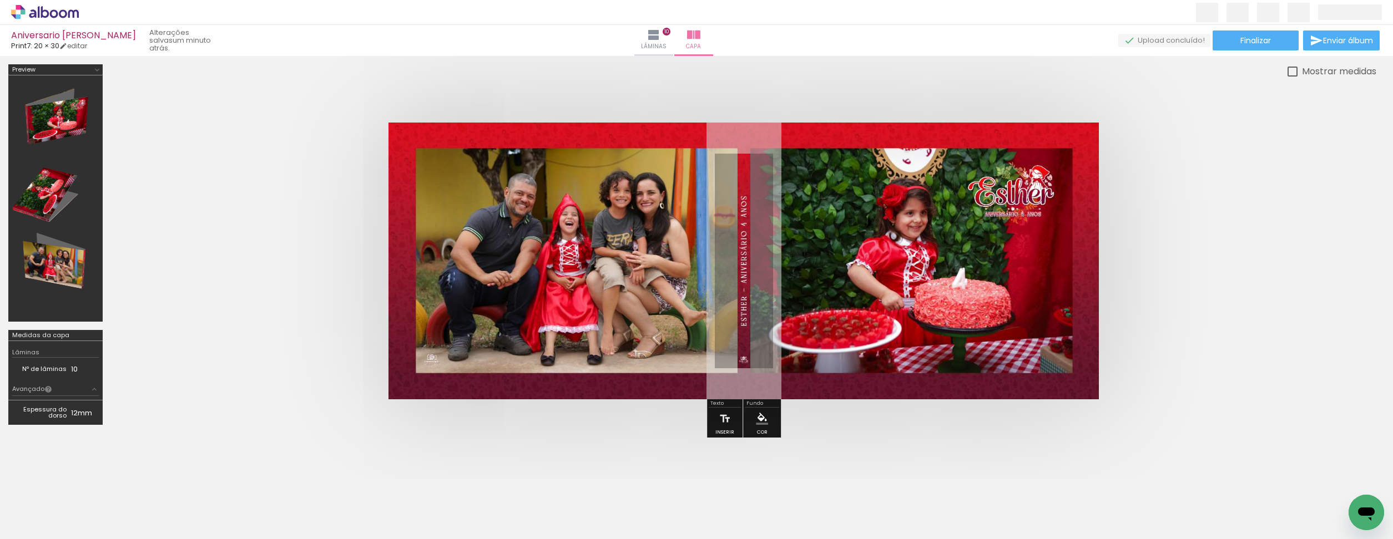
scroll to position [0, 1312]
